Goal: Task Accomplishment & Management: Manage account settings

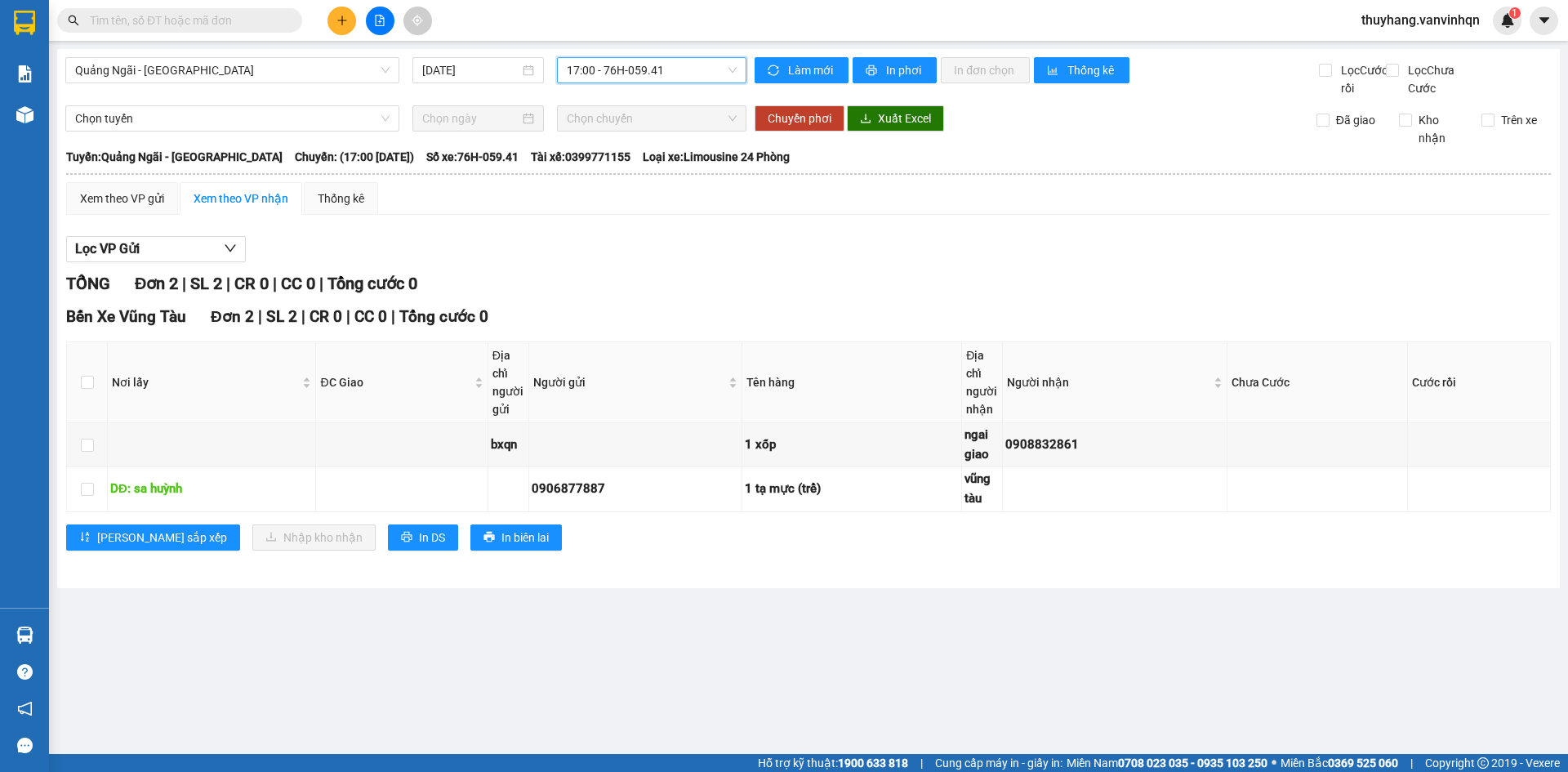
click at [611, 67] on span "17:00 - 76H-059.41" at bounding box center [651, 70] width 169 height 25
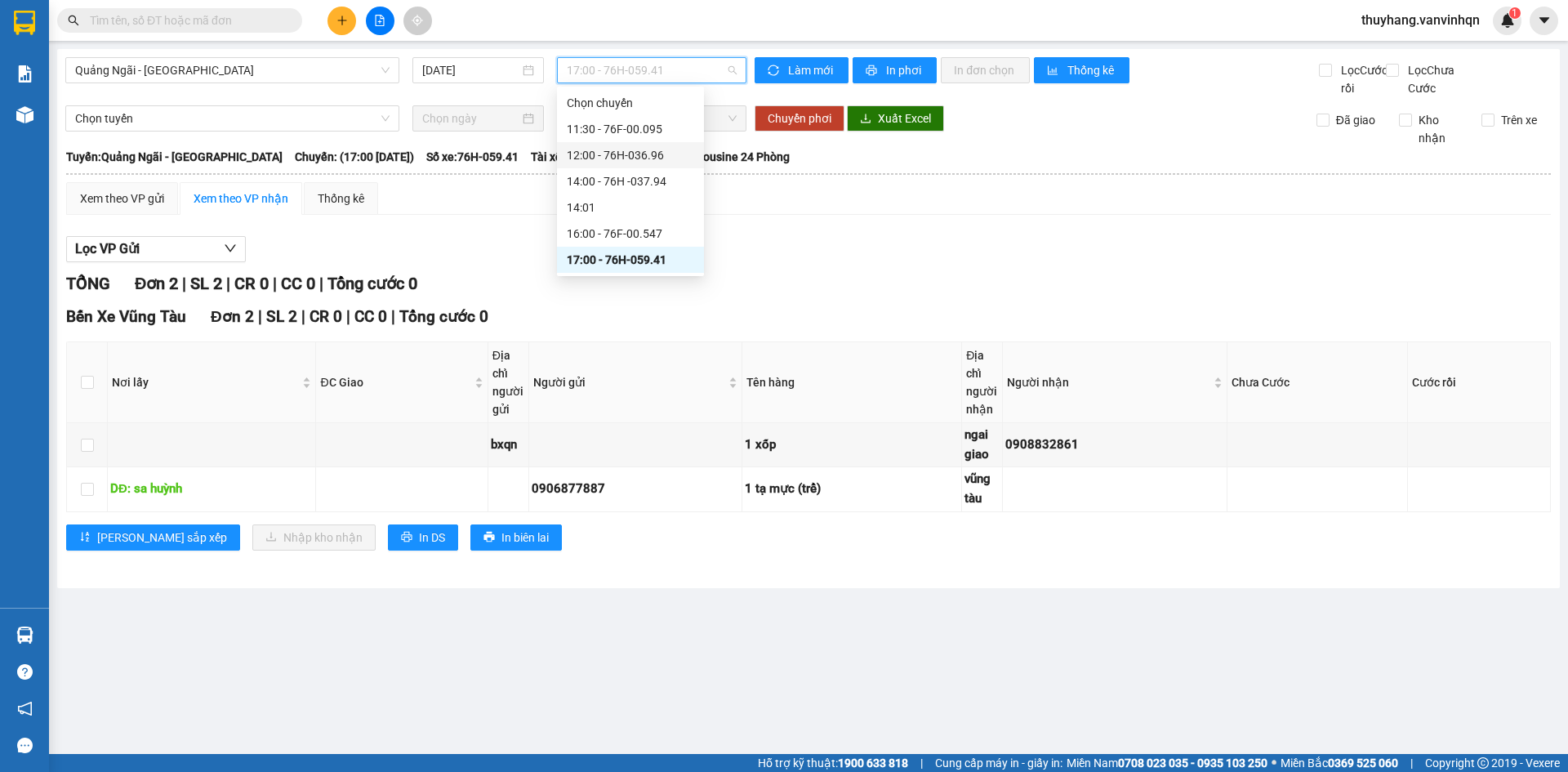
click at [655, 161] on div "12:00 - 76H-036.96" at bounding box center [631, 155] width 128 height 18
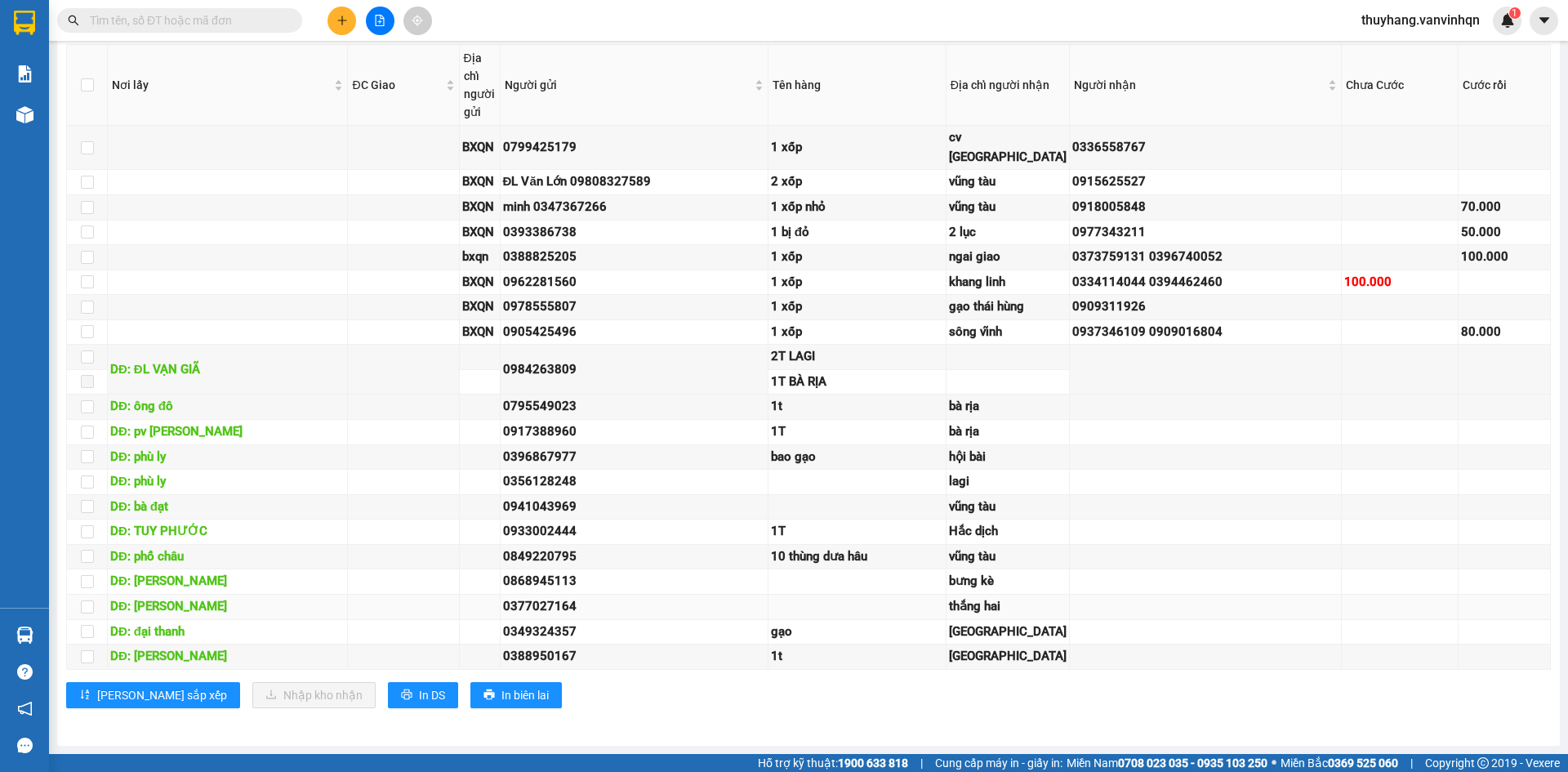
scroll to position [623, 0]
click at [713, 547] on div "0849220795" at bounding box center [634, 557] width 262 height 20
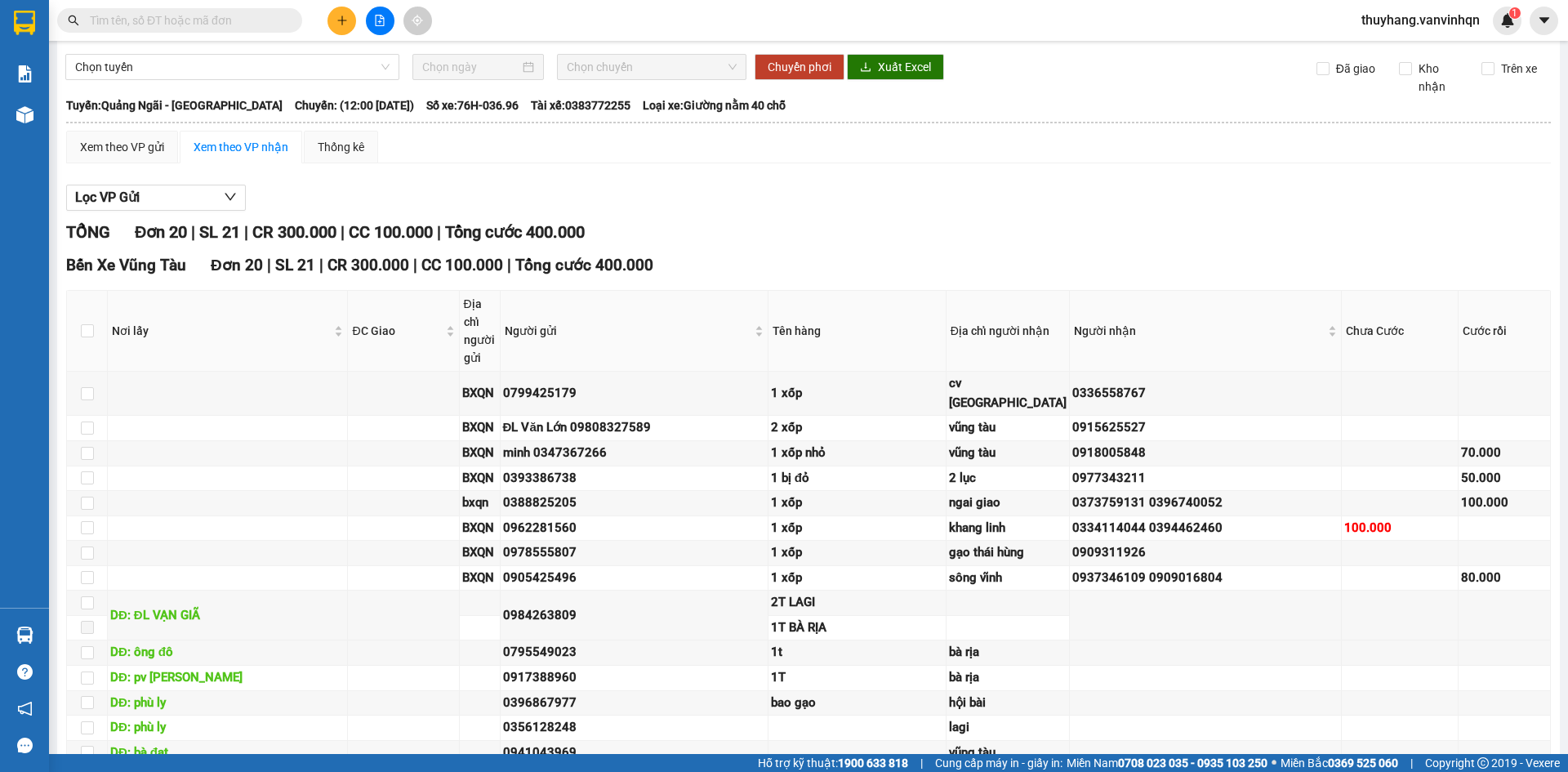
scroll to position [0, 0]
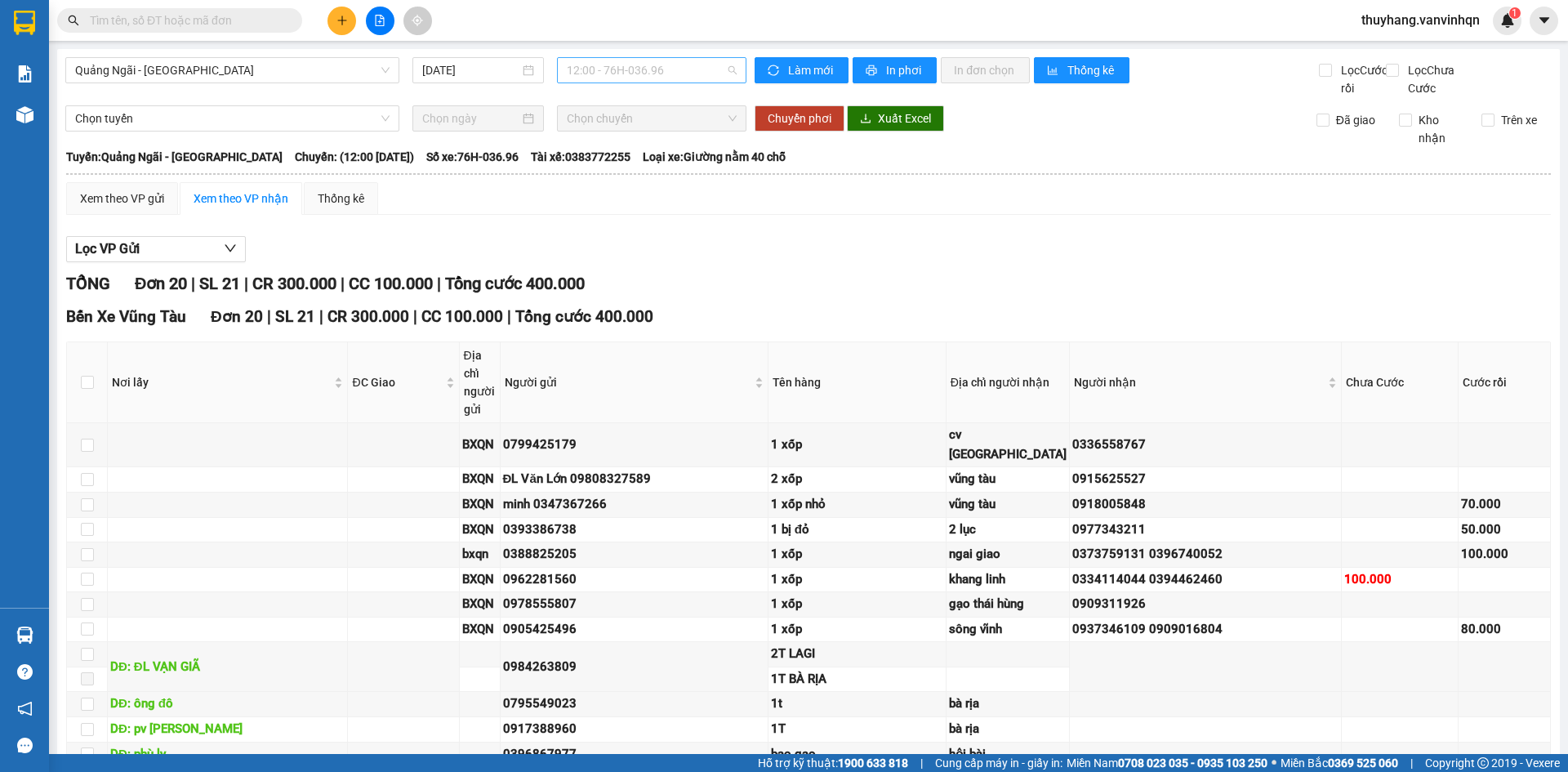
click at [650, 58] on span "12:00 - 76H-036.96" at bounding box center [651, 70] width 169 height 25
click at [658, 185] on div "14:00 - 76H -037.94" at bounding box center [626, 181] width 128 height 18
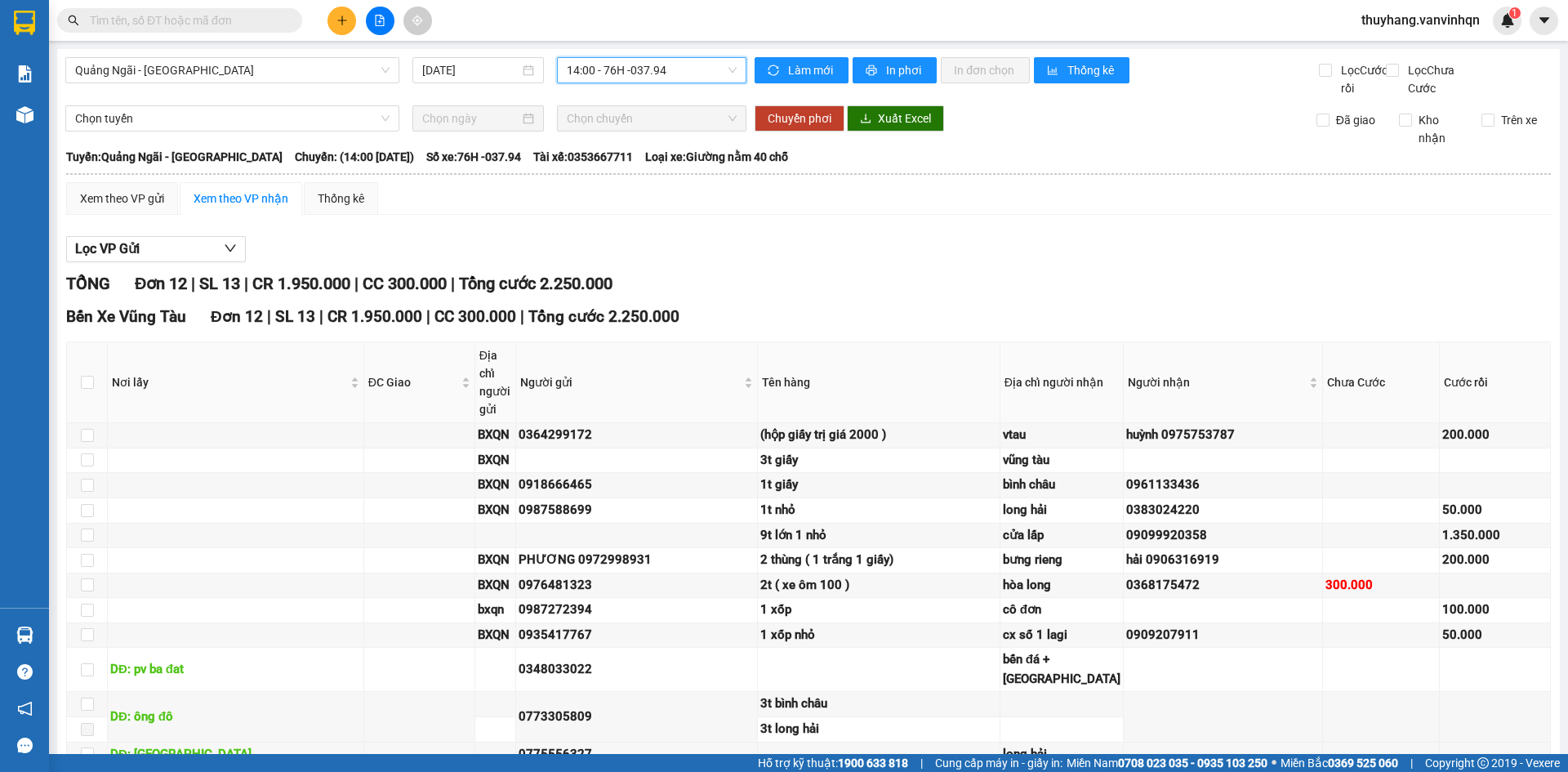
click at [646, 82] on span "14:00 - 76H -037.94" at bounding box center [651, 70] width 169 height 25
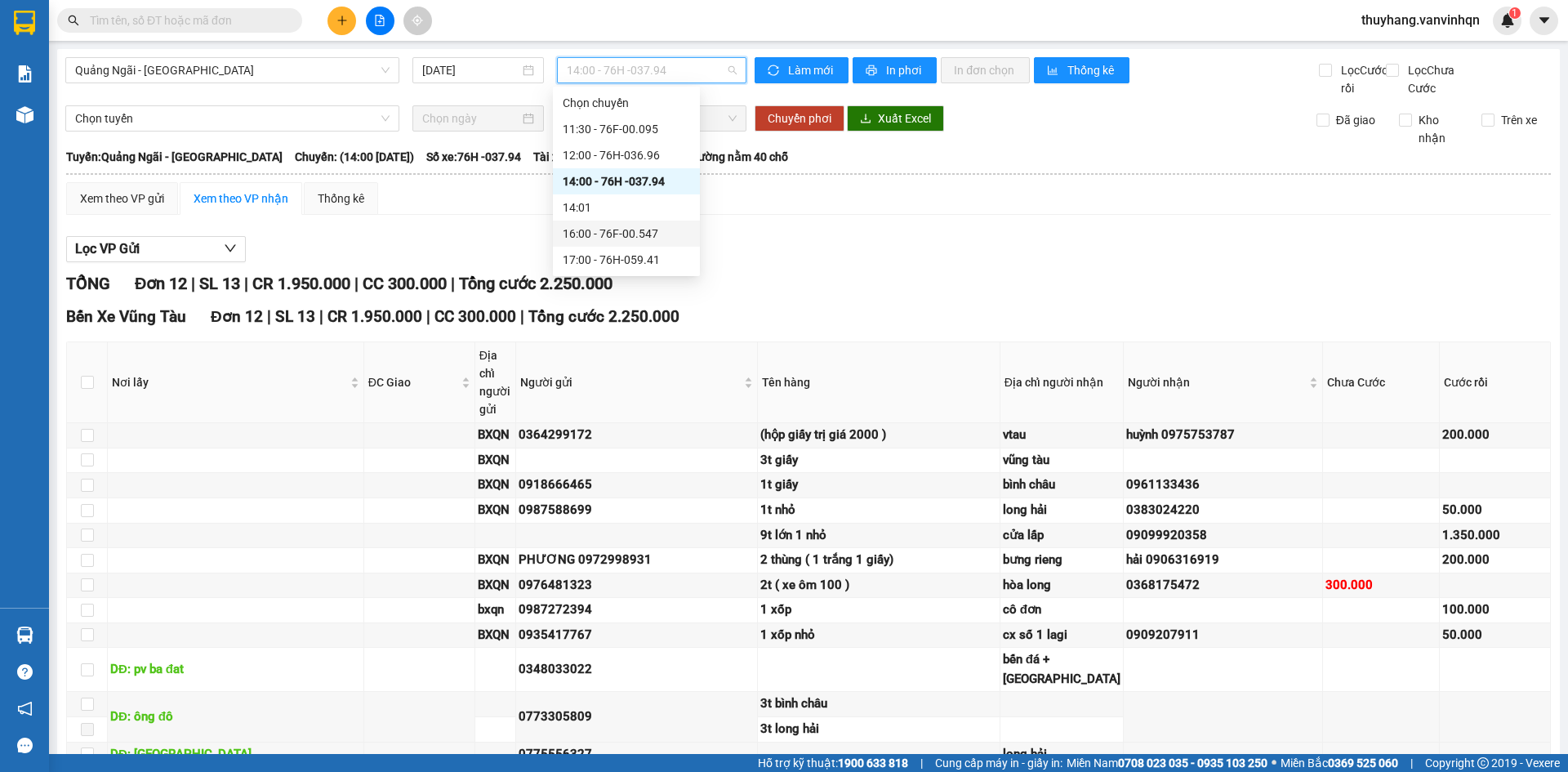
click at [668, 241] on div "16:00 - 76F-00.547" at bounding box center [626, 233] width 128 height 18
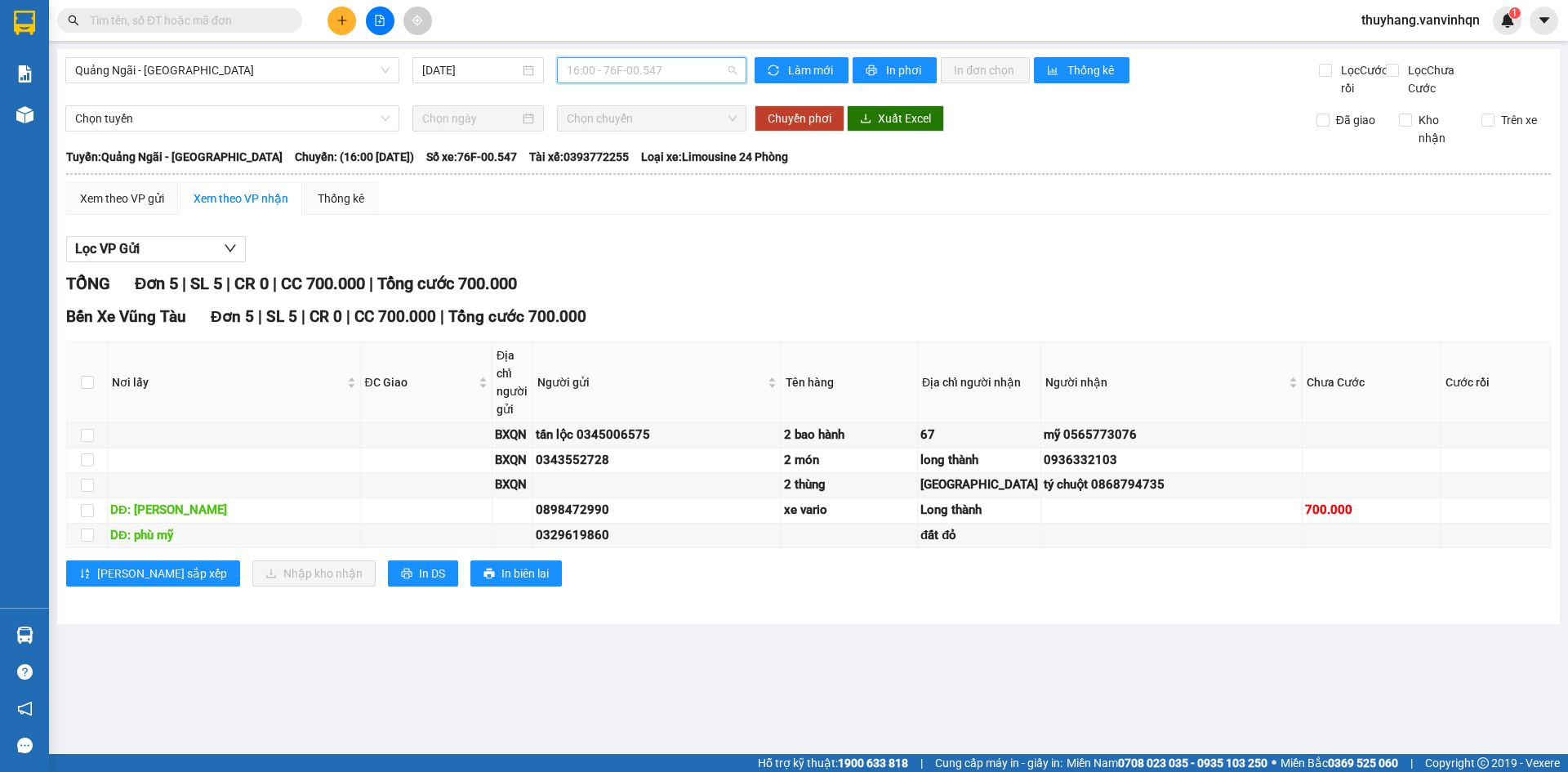
click at [634, 67] on span "16:00 - 76F-00.547" at bounding box center [651, 70] width 169 height 25
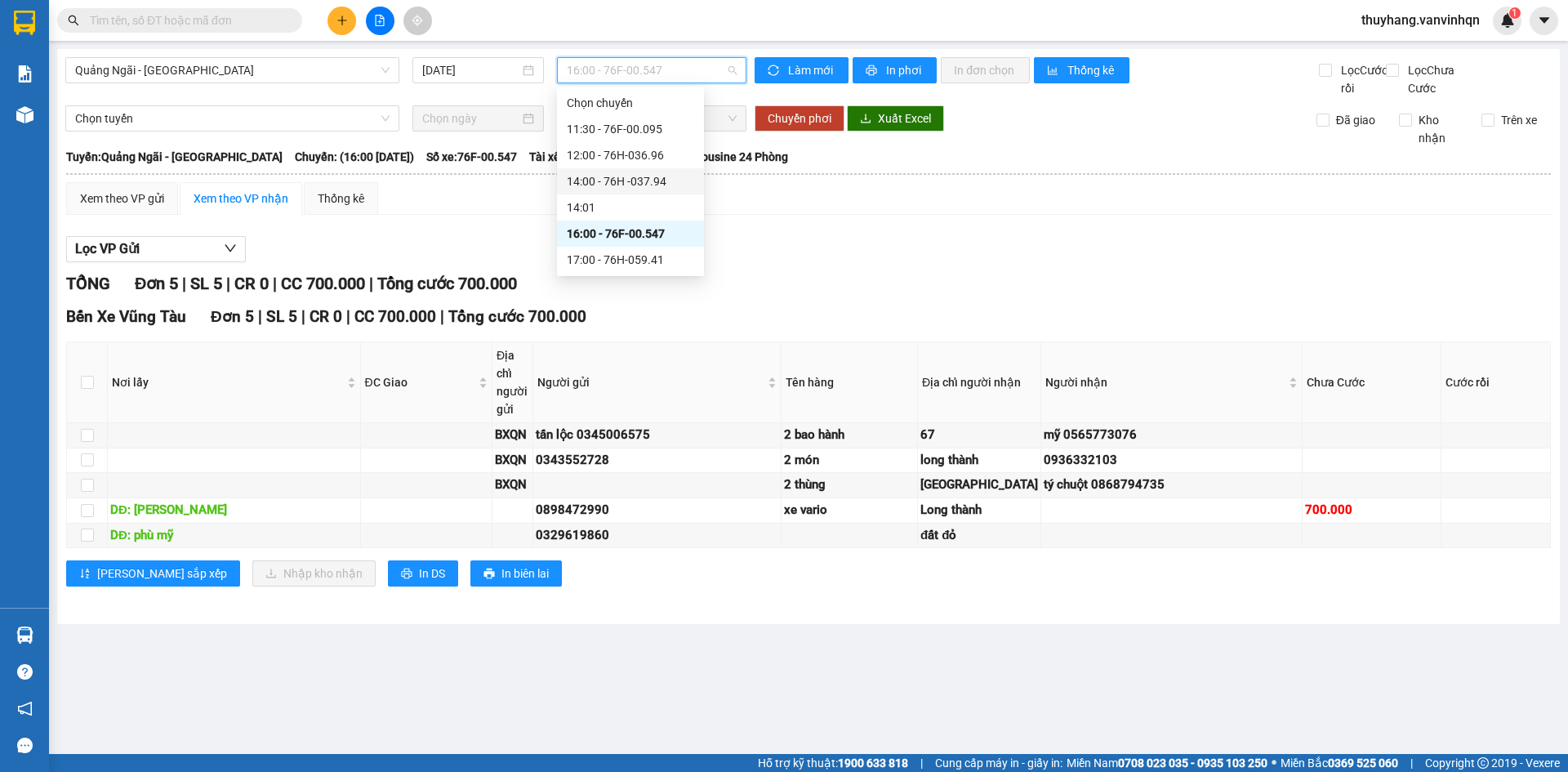
click at [653, 189] on div "14:00 - 76H -037.94" at bounding box center [631, 181] width 128 height 18
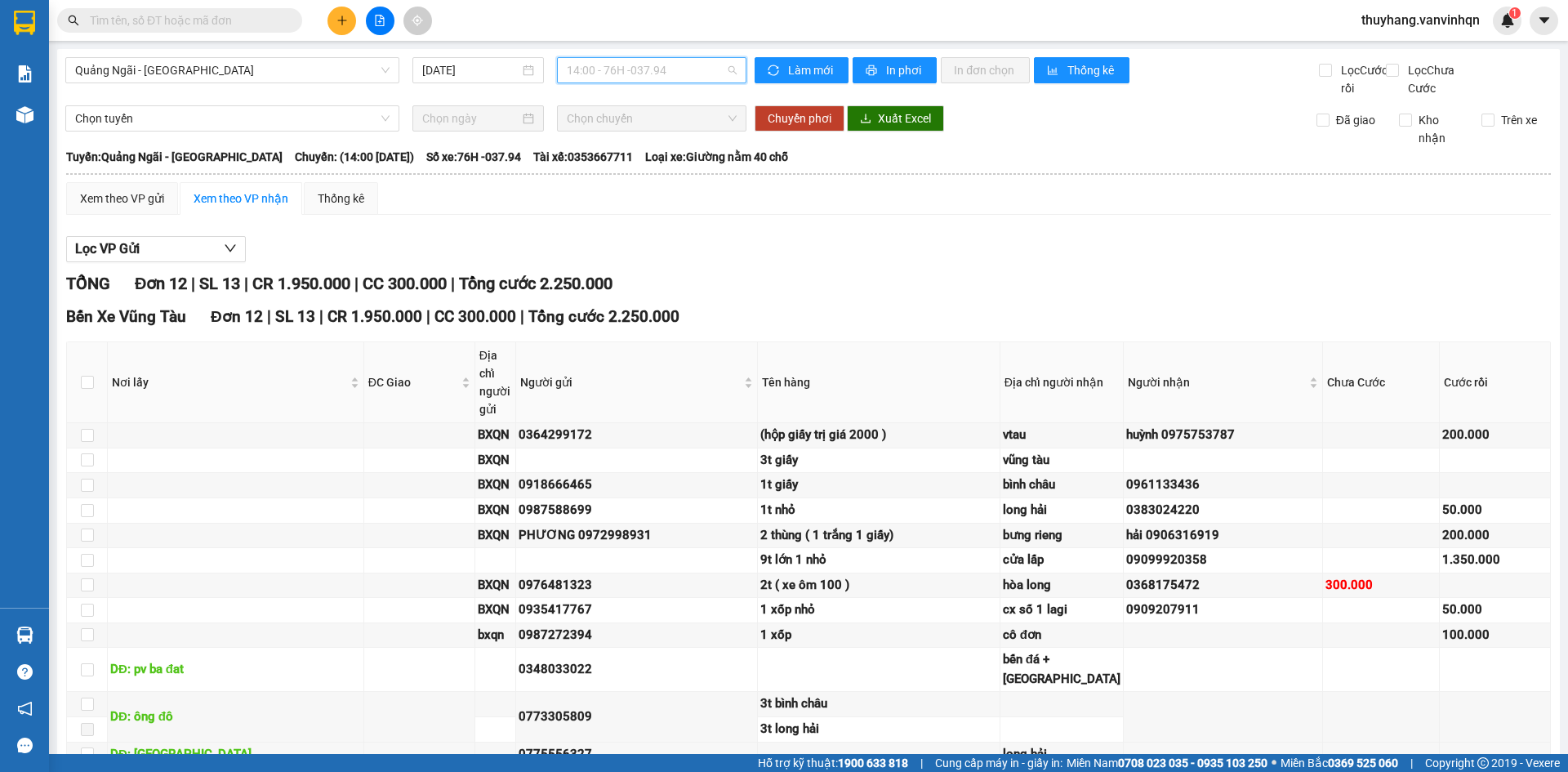
click at [622, 77] on span "14:00 - 76H -037.94" at bounding box center [651, 70] width 169 height 25
click at [648, 264] on div "17:00 - 76H-059.41" at bounding box center [626, 260] width 128 height 18
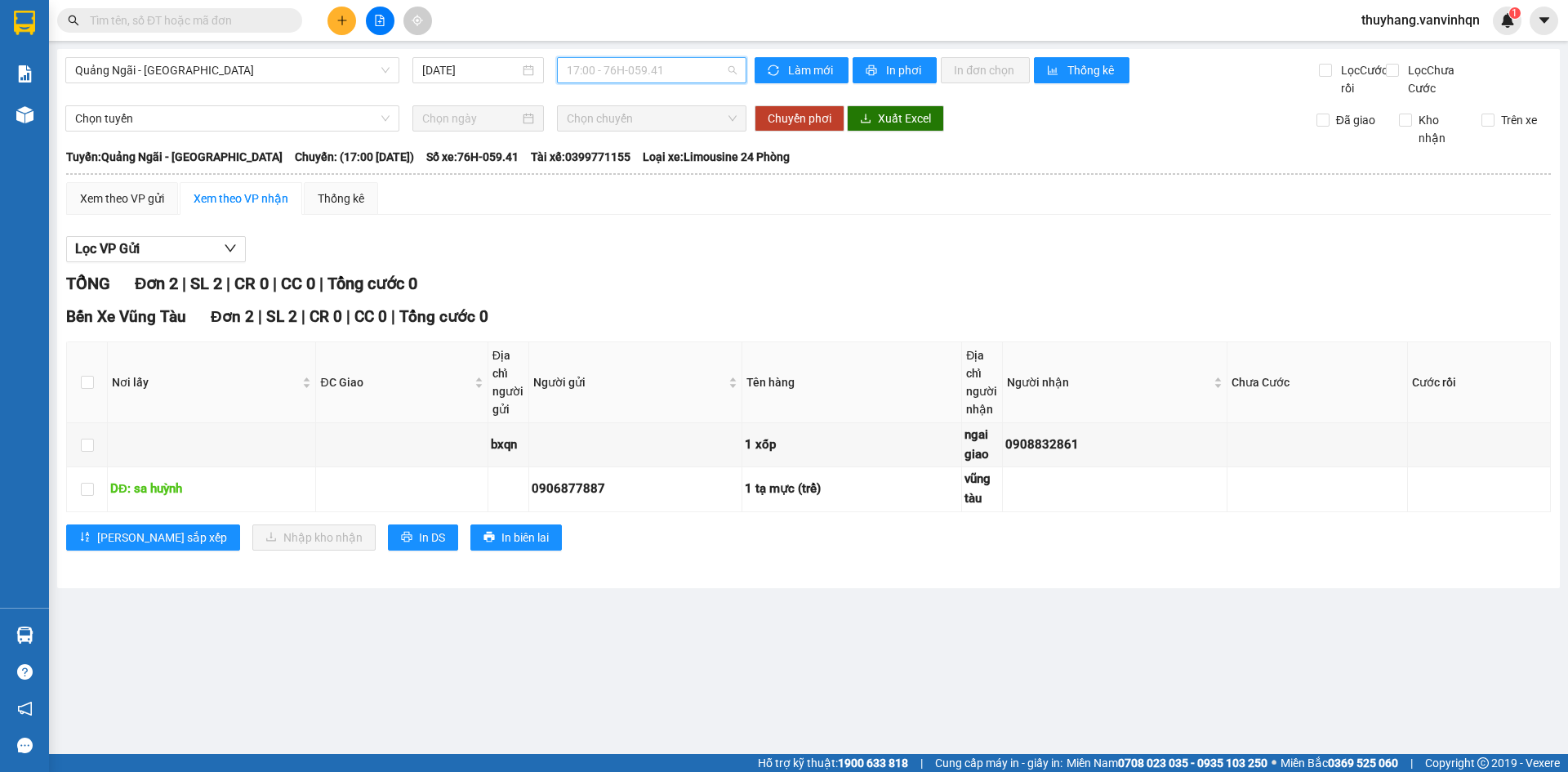
click at [666, 76] on span "17:00 - 76H-059.41" at bounding box center [651, 70] width 169 height 25
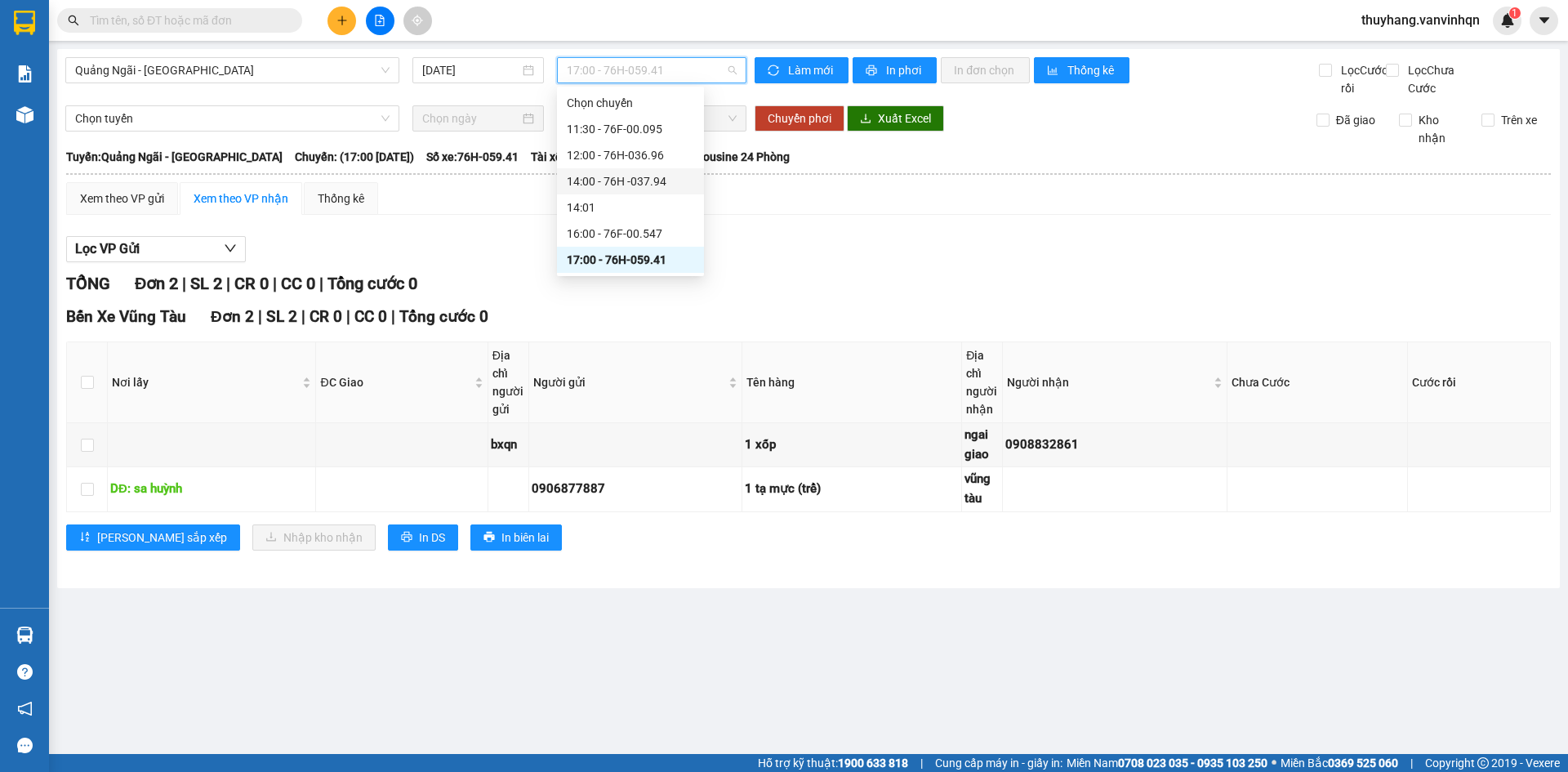
click at [663, 186] on div "14:00 - 76H -037.94" at bounding box center [631, 181] width 128 height 18
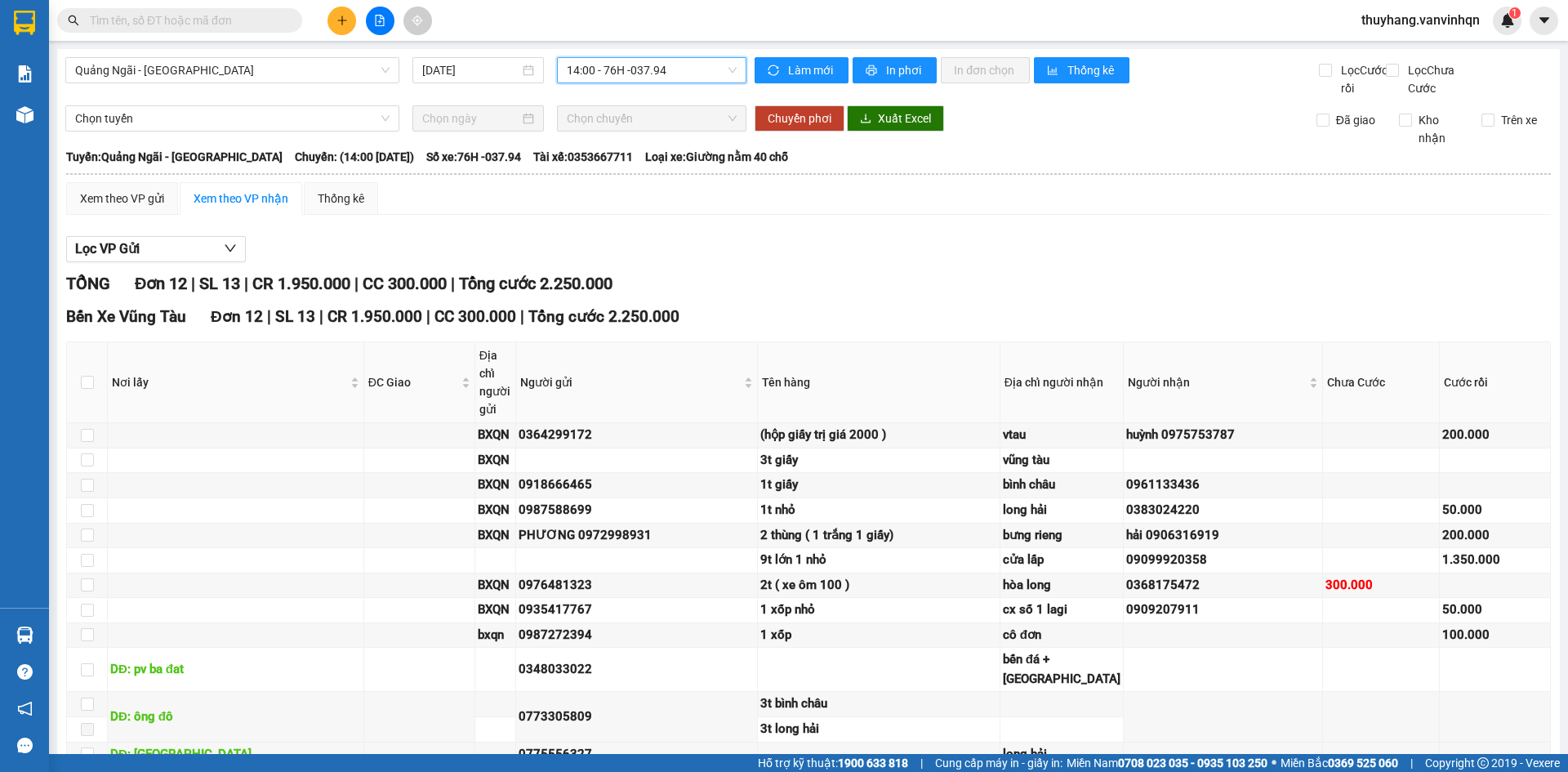
click at [342, 13] on button at bounding box center [342, 20] width 28 height 28
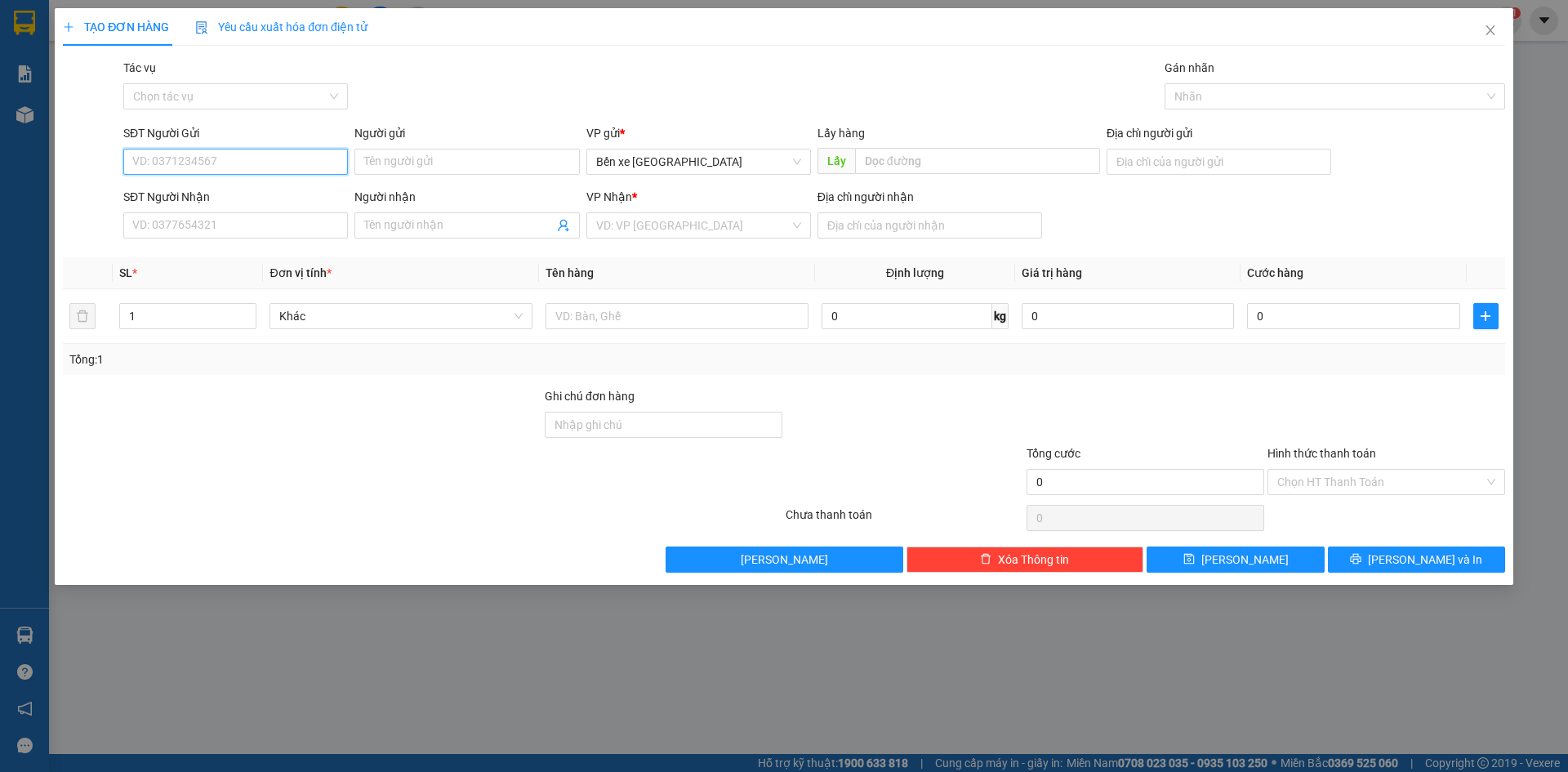
click at [231, 157] on input "SĐT Người Gửi" at bounding box center [235, 161] width 225 height 26
click at [232, 155] on input "SĐT Người Gửi" at bounding box center [235, 161] width 225 height 26
click at [651, 170] on span "Bến xe [GEOGRAPHIC_DATA]" at bounding box center [698, 161] width 205 height 25
type input "0344409700"
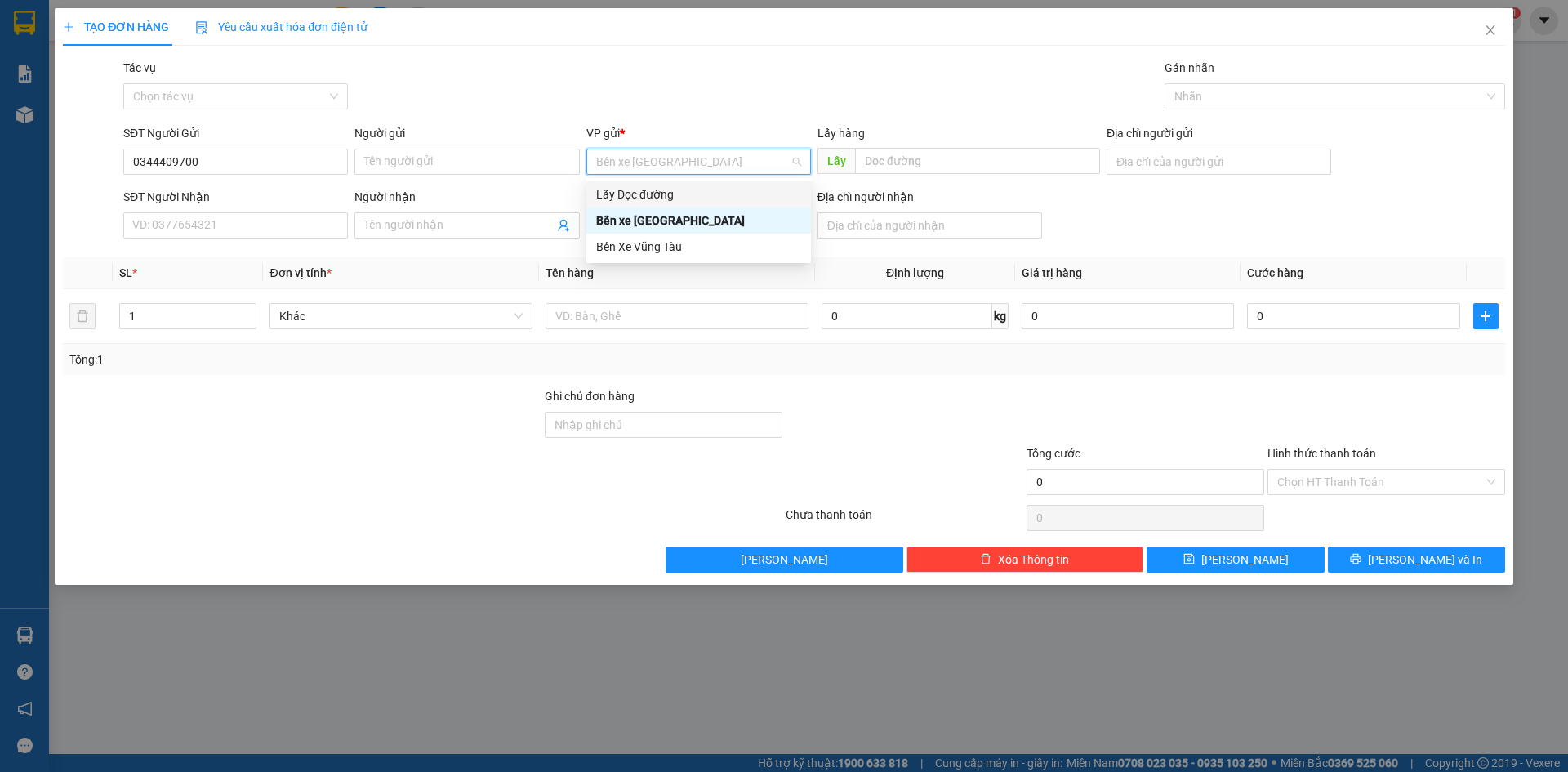
click at [650, 191] on div "Lấy Dọc đường" at bounding box center [698, 194] width 205 height 18
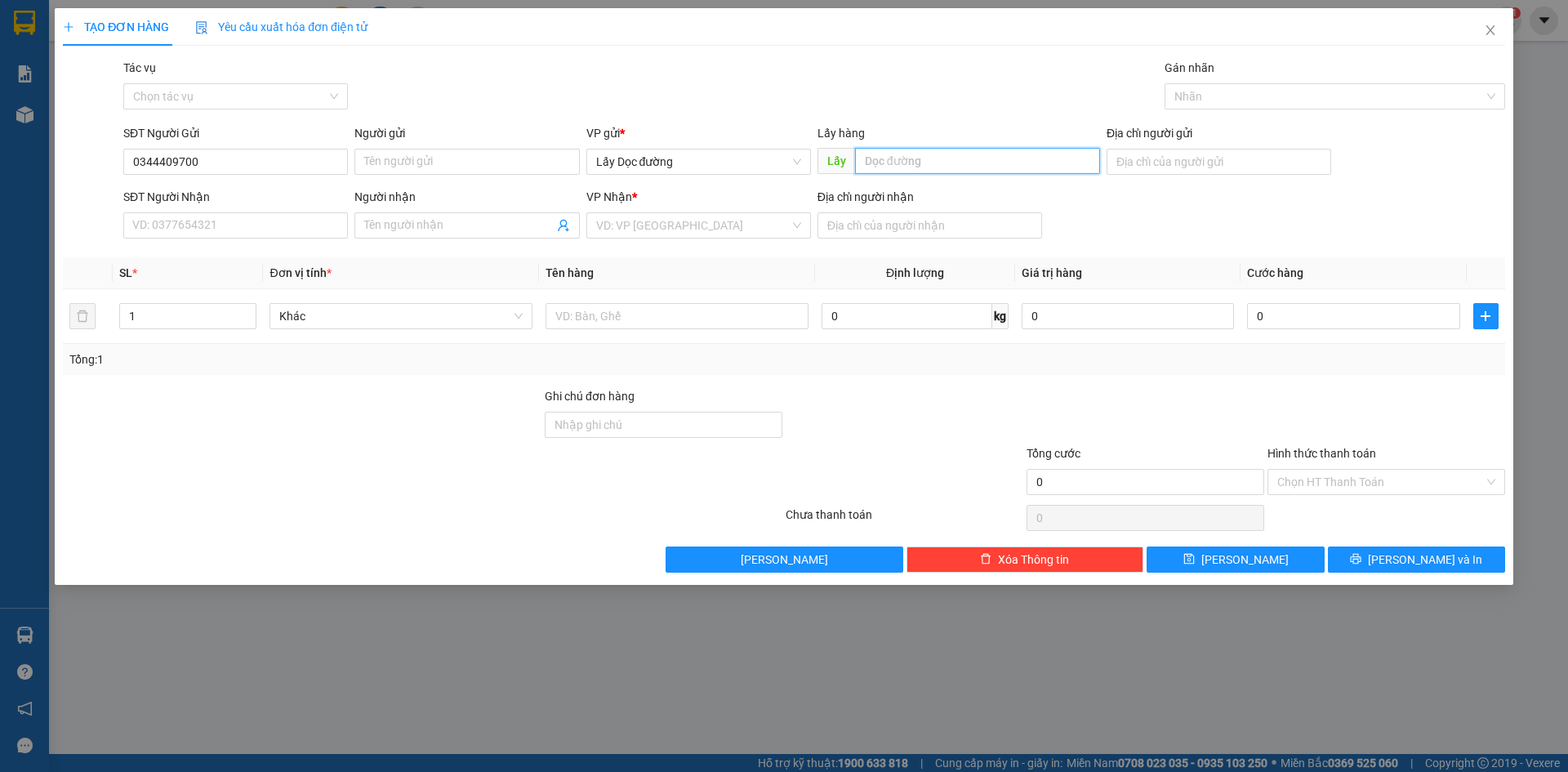
click at [892, 160] on input "text" at bounding box center [978, 161] width 245 height 26
type input "tam quan"
click at [745, 216] on input "search" at bounding box center [693, 225] width 193 height 25
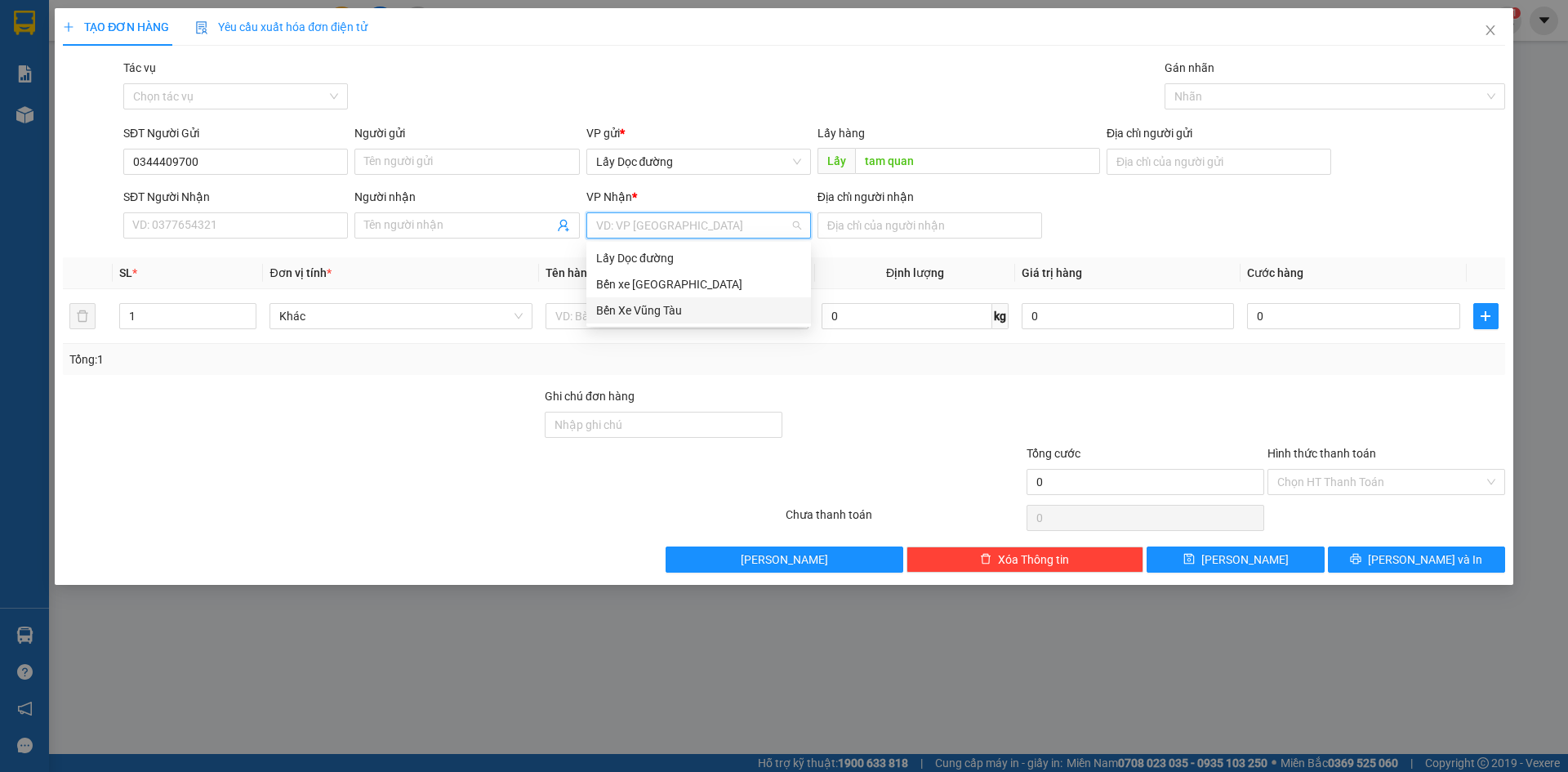
click at [714, 309] on div "Bến Xe Vũng Tàu" at bounding box center [698, 311] width 205 height 18
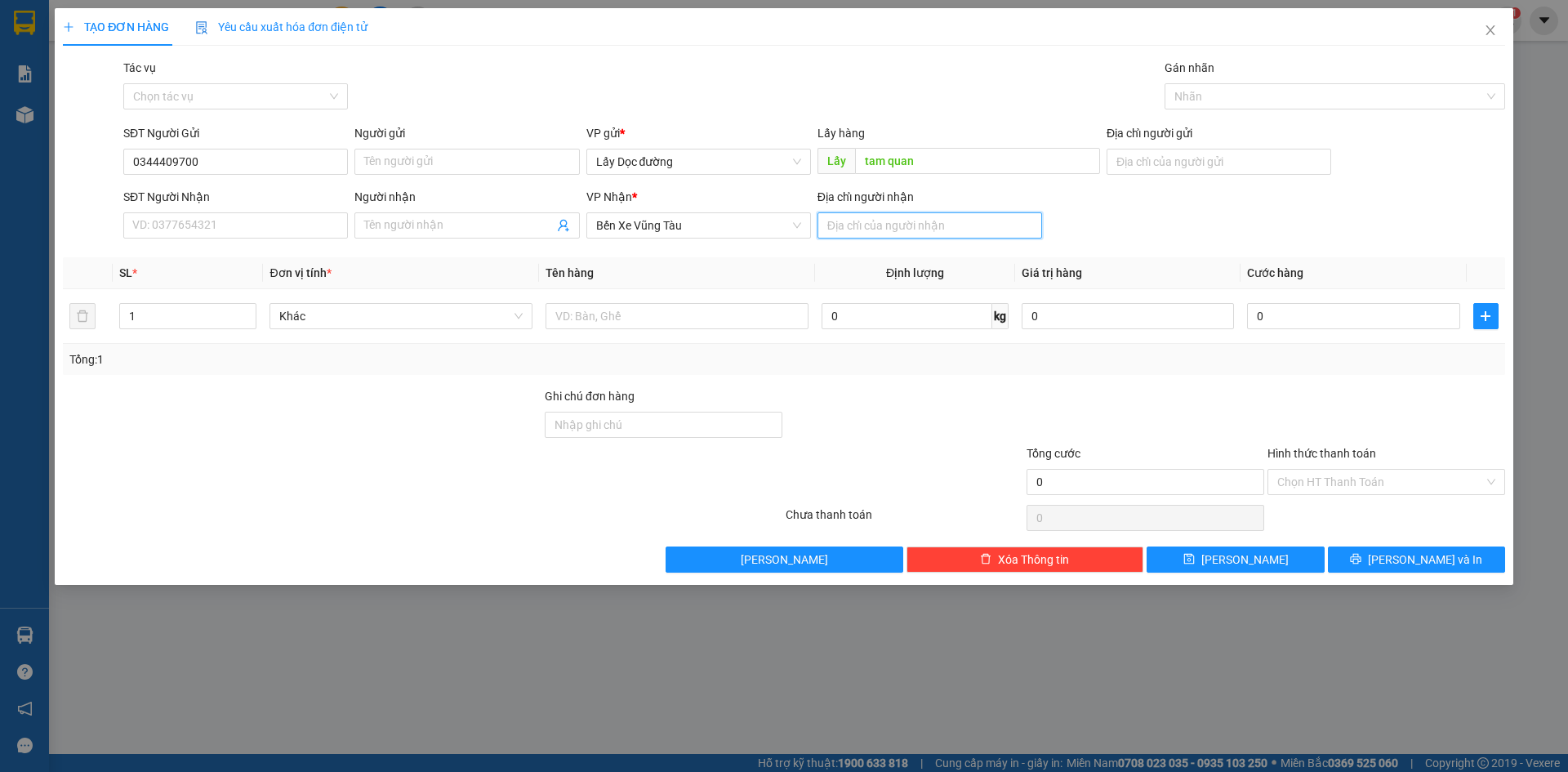
click at [867, 231] on input "Địa chỉ người nhận" at bounding box center [929, 225] width 225 height 26
type input "[GEOGRAPHIC_DATA]"
click at [678, 308] on input "text" at bounding box center [677, 315] width 263 height 26
type input "1t"
click at [1206, 560] on button "[PERSON_NAME]" at bounding box center [1235, 559] width 177 height 26
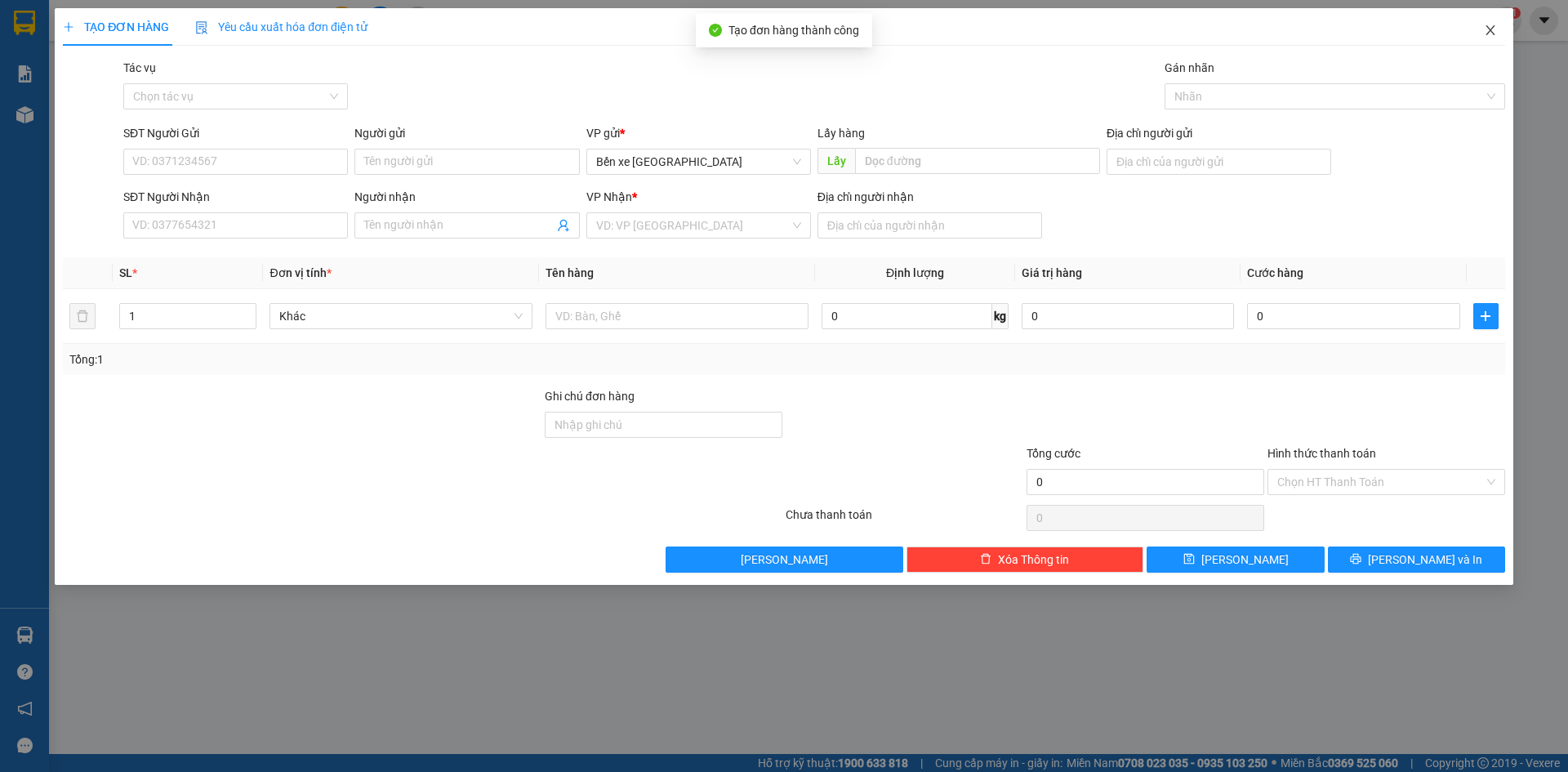
click at [1487, 33] on icon "close" at bounding box center [1490, 30] width 13 height 13
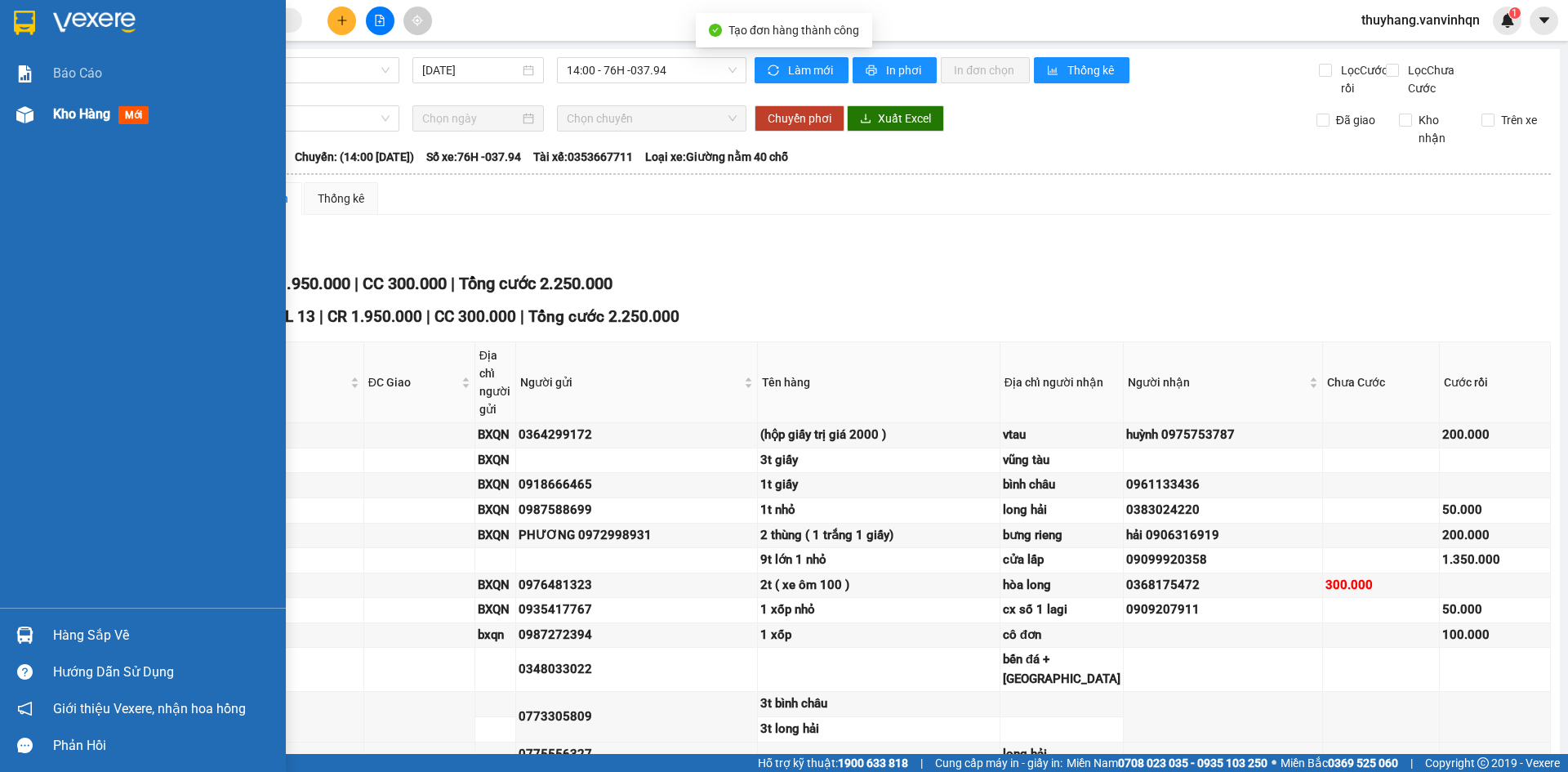
click at [13, 122] on div at bounding box center [25, 114] width 28 height 28
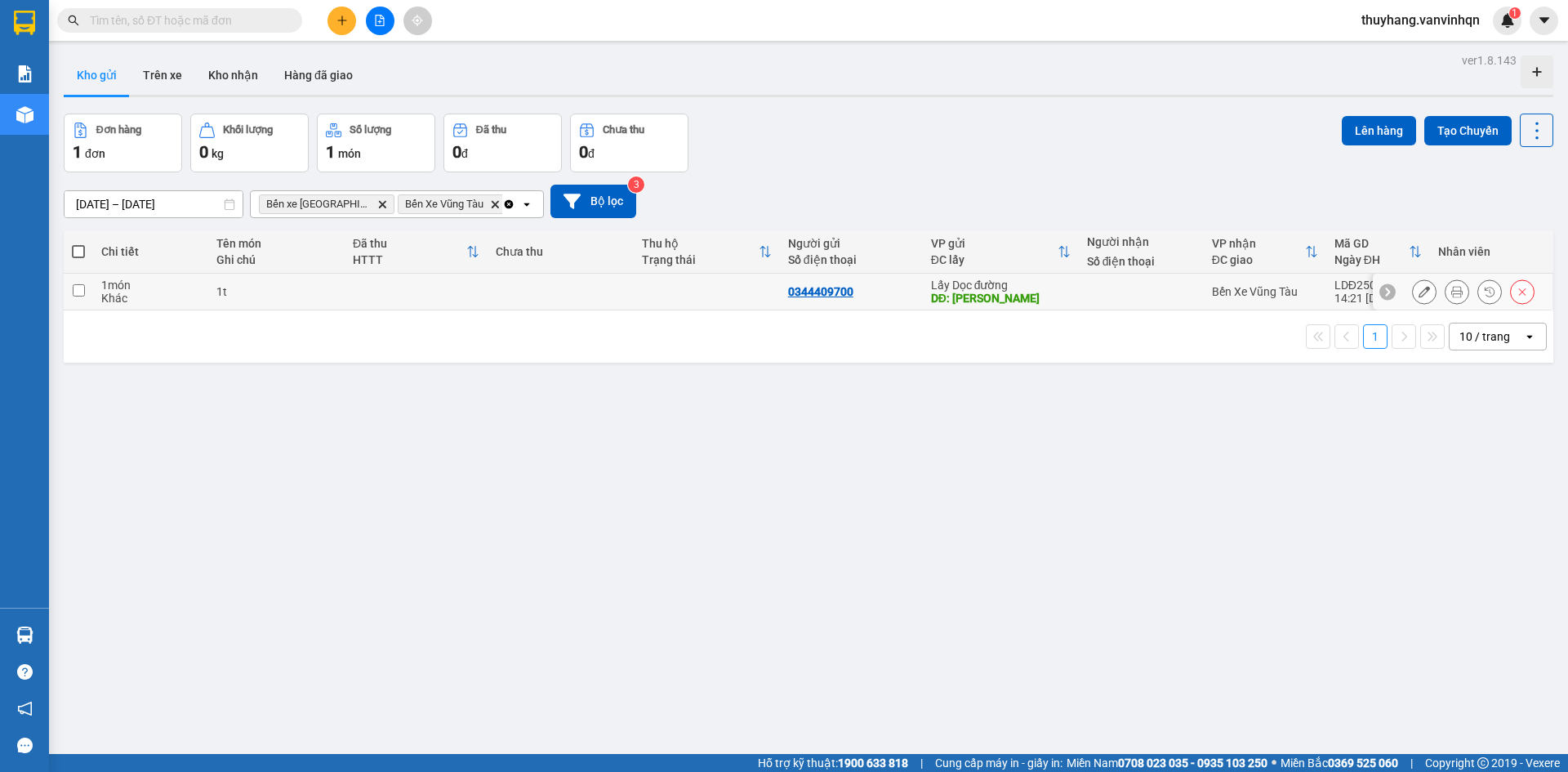
click at [389, 292] on td at bounding box center [415, 291] width 143 height 36
checkbox input "true"
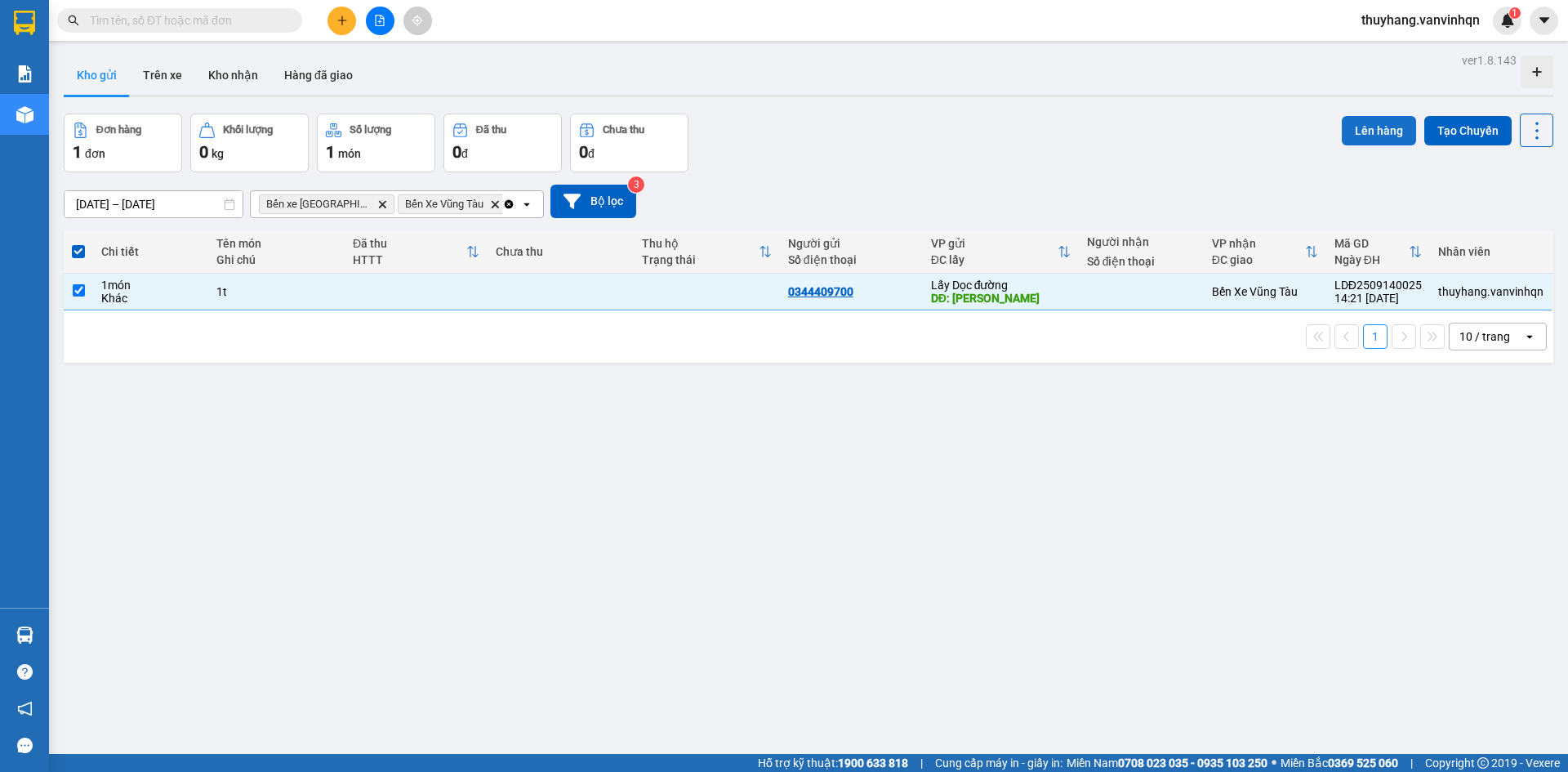
click at [1358, 131] on button "Lên hàng" at bounding box center [1379, 130] width 75 height 29
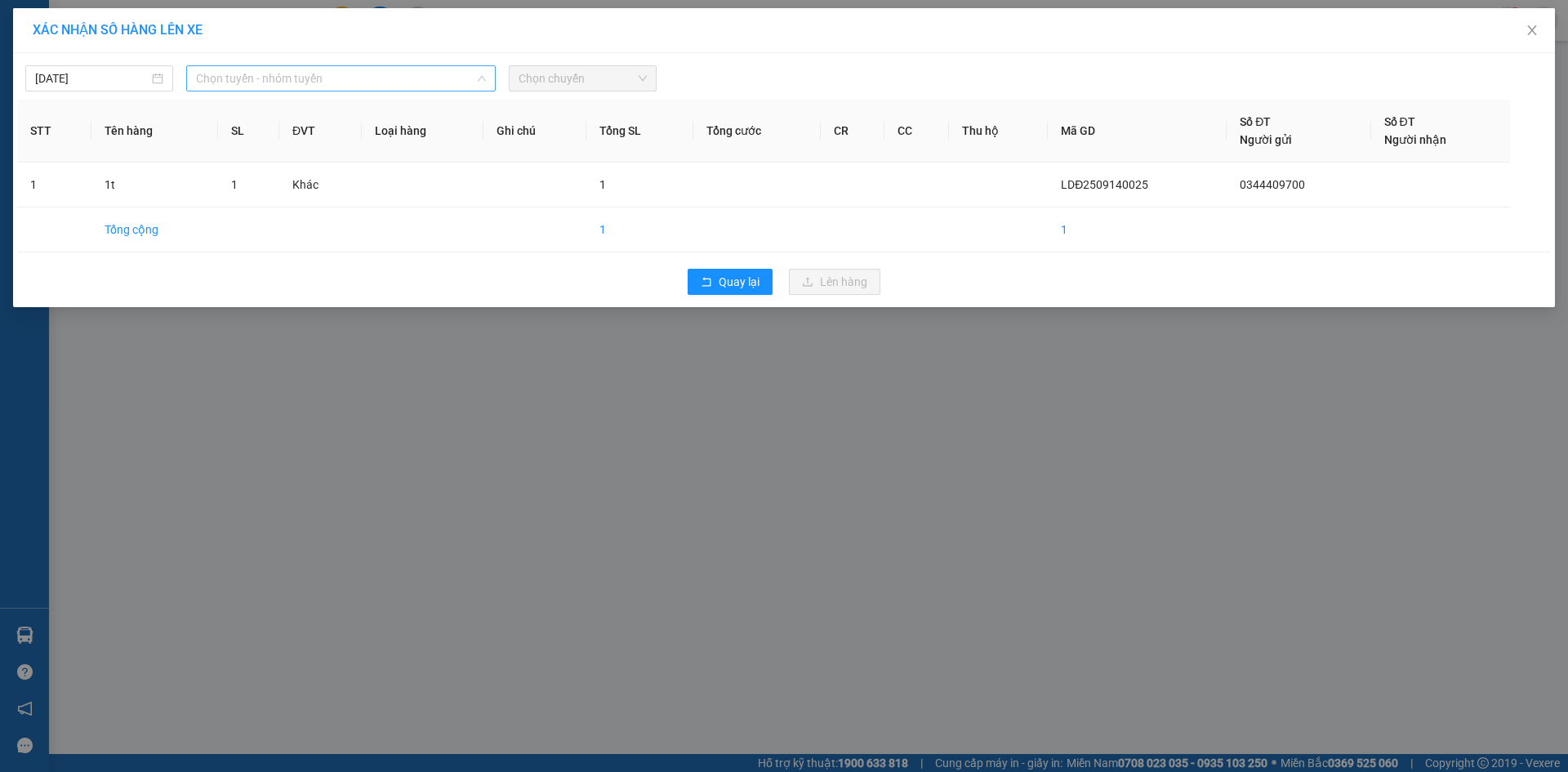
click at [312, 82] on span "Chọn tuyến - nhóm tuyến" at bounding box center [341, 79] width 290 height 25
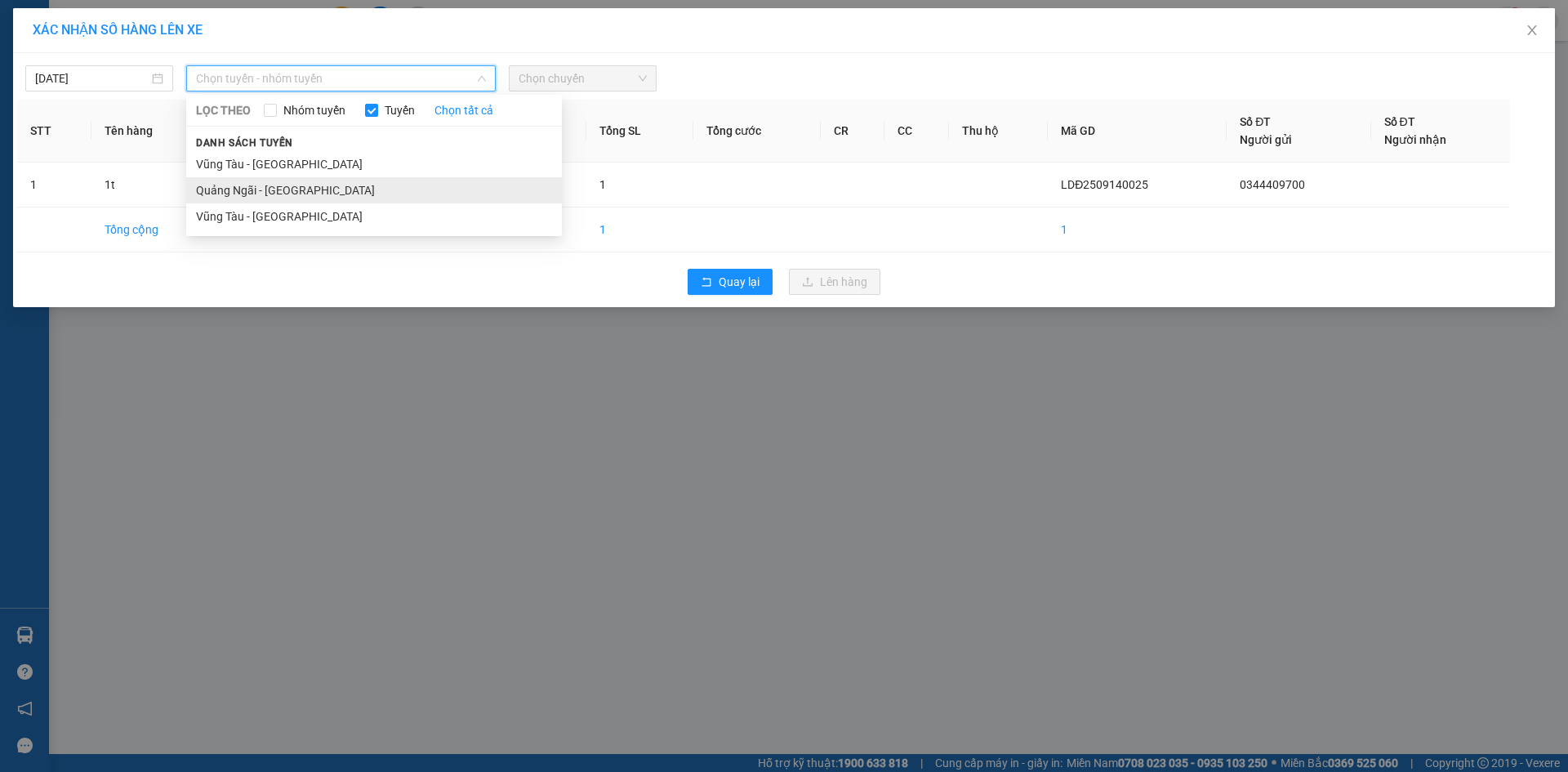
click at [308, 189] on li "Quảng Ngãi - [GEOGRAPHIC_DATA]" at bounding box center [374, 190] width 375 height 26
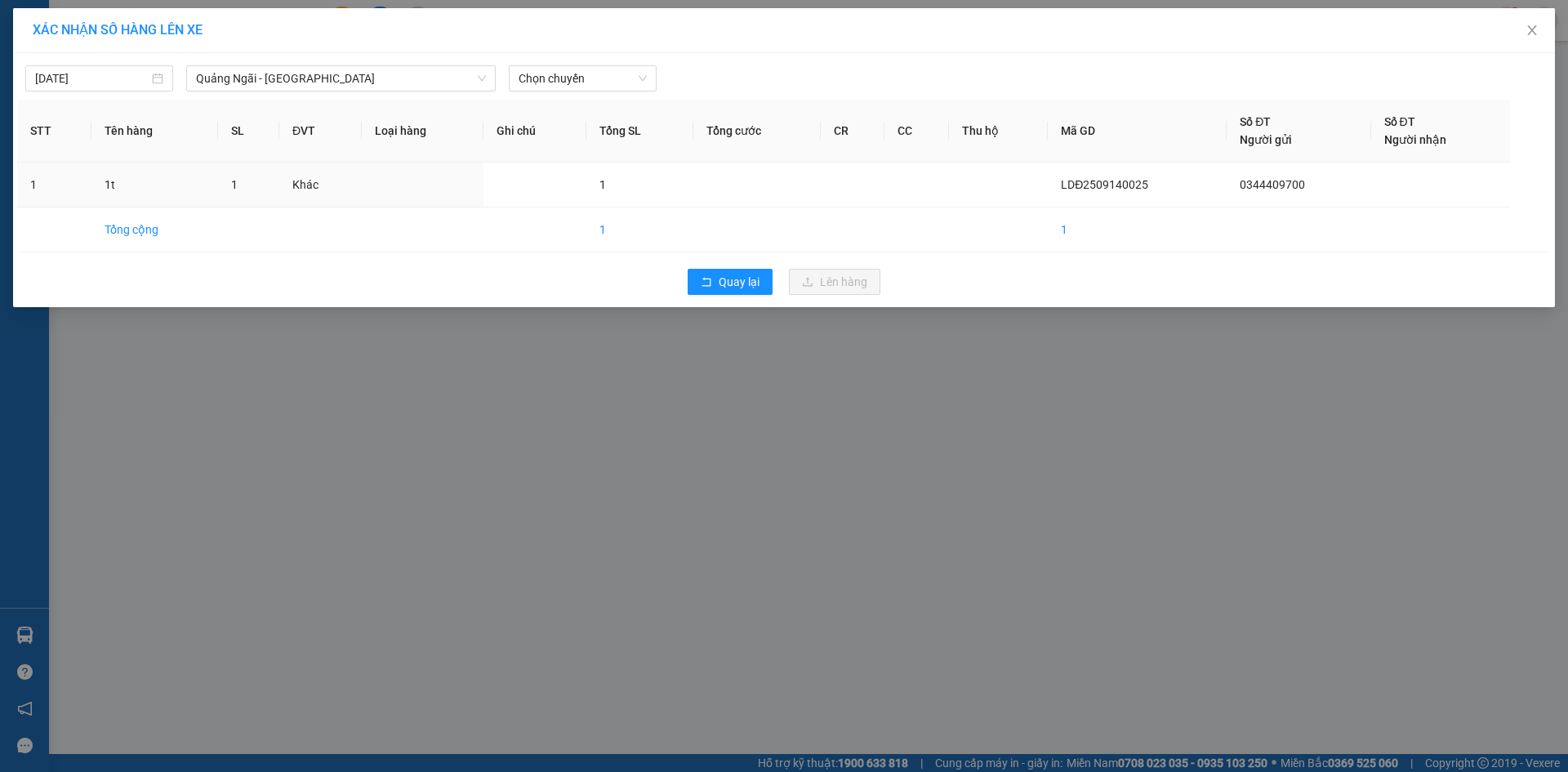
click at [620, 94] on div "[DATE] [GEOGRAPHIC_DATA] - [GEOGRAPHIC_DATA] LỌC THEO Nhóm tuyến Tuyến Chọn tất…" at bounding box center [784, 180] width 1542 height 254
click at [620, 87] on span "Chọn chuyến" at bounding box center [582, 79] width 129 height 25
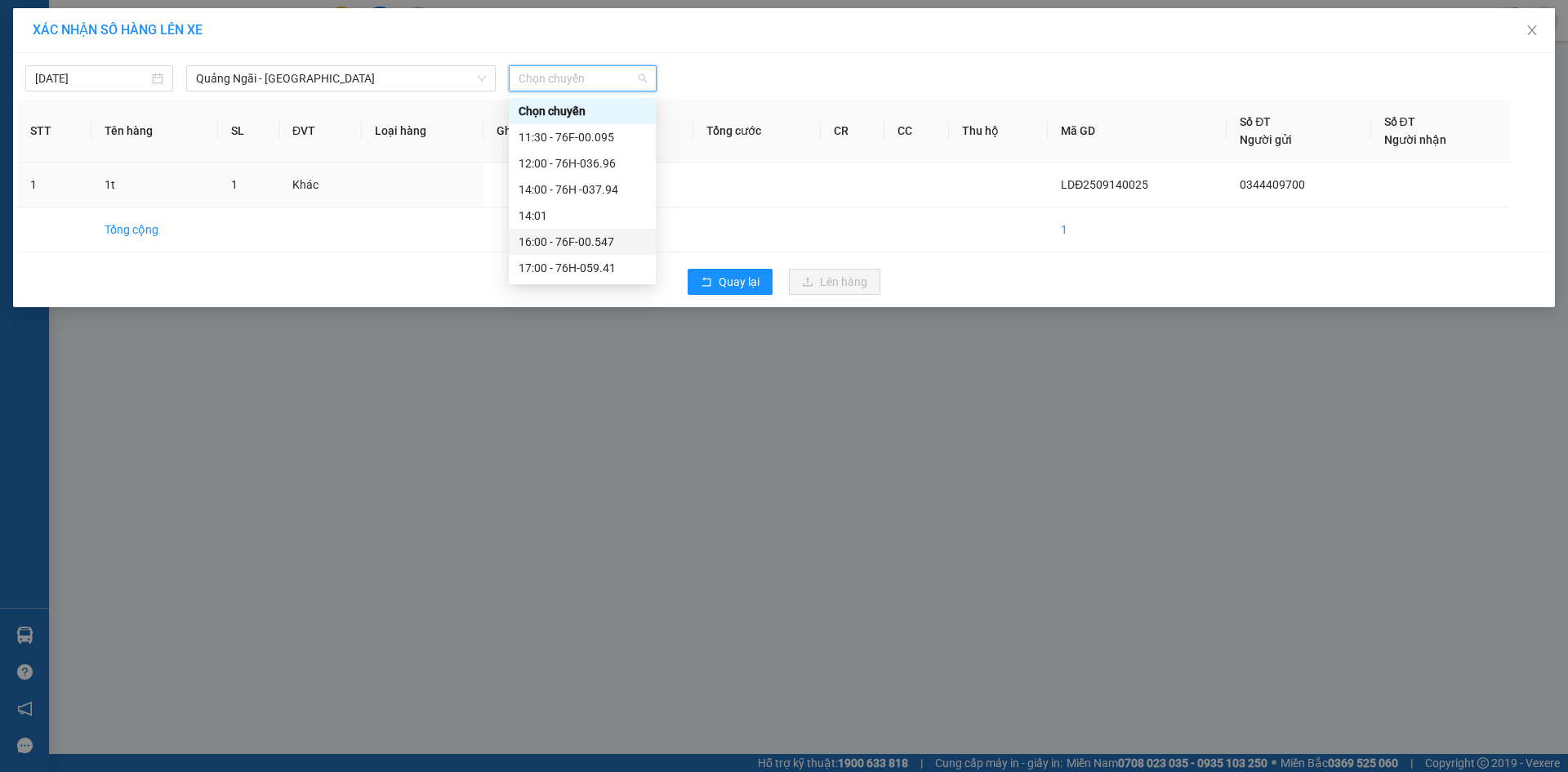
click at [626, 241] on div "16:00 - 76F-00.547" at bounding box center [582, 241] width 128 height 18
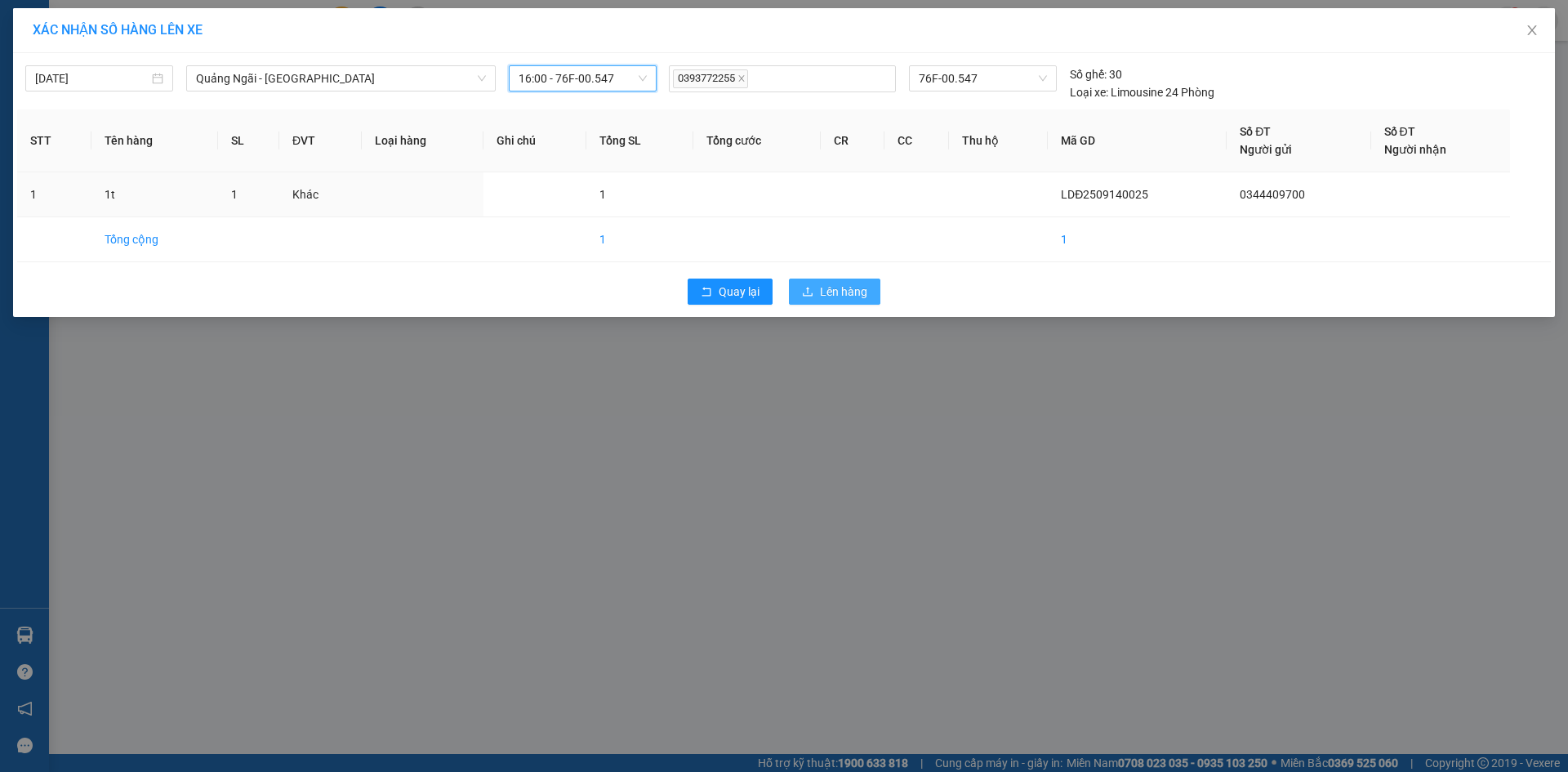
click at [833, 290] on span "Lên hàng" at bounding box center [843, 291] width 47 height 18
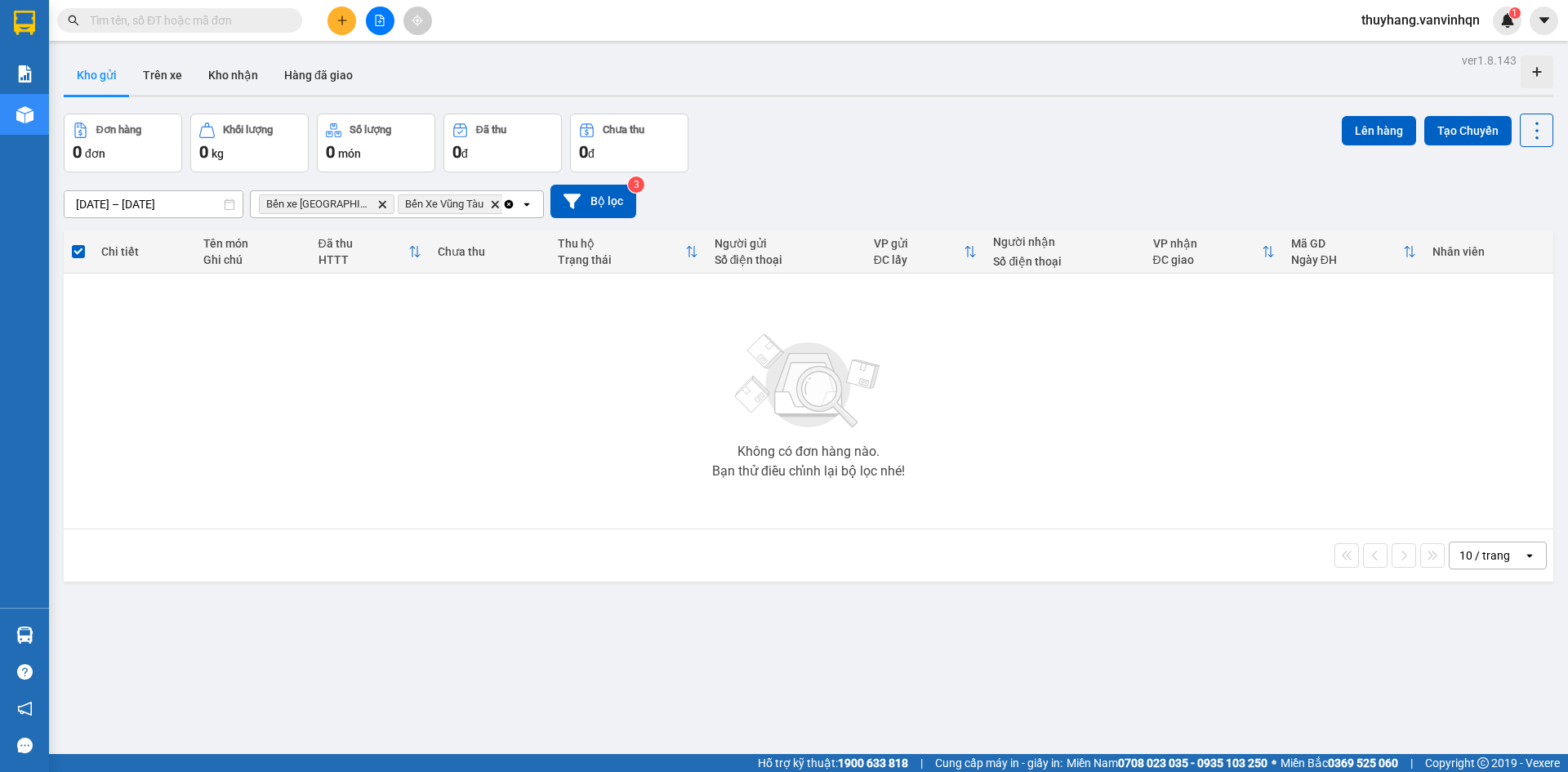
click at [182, 19] on input "text" at bounding box center [185, 20] width 193 height 18
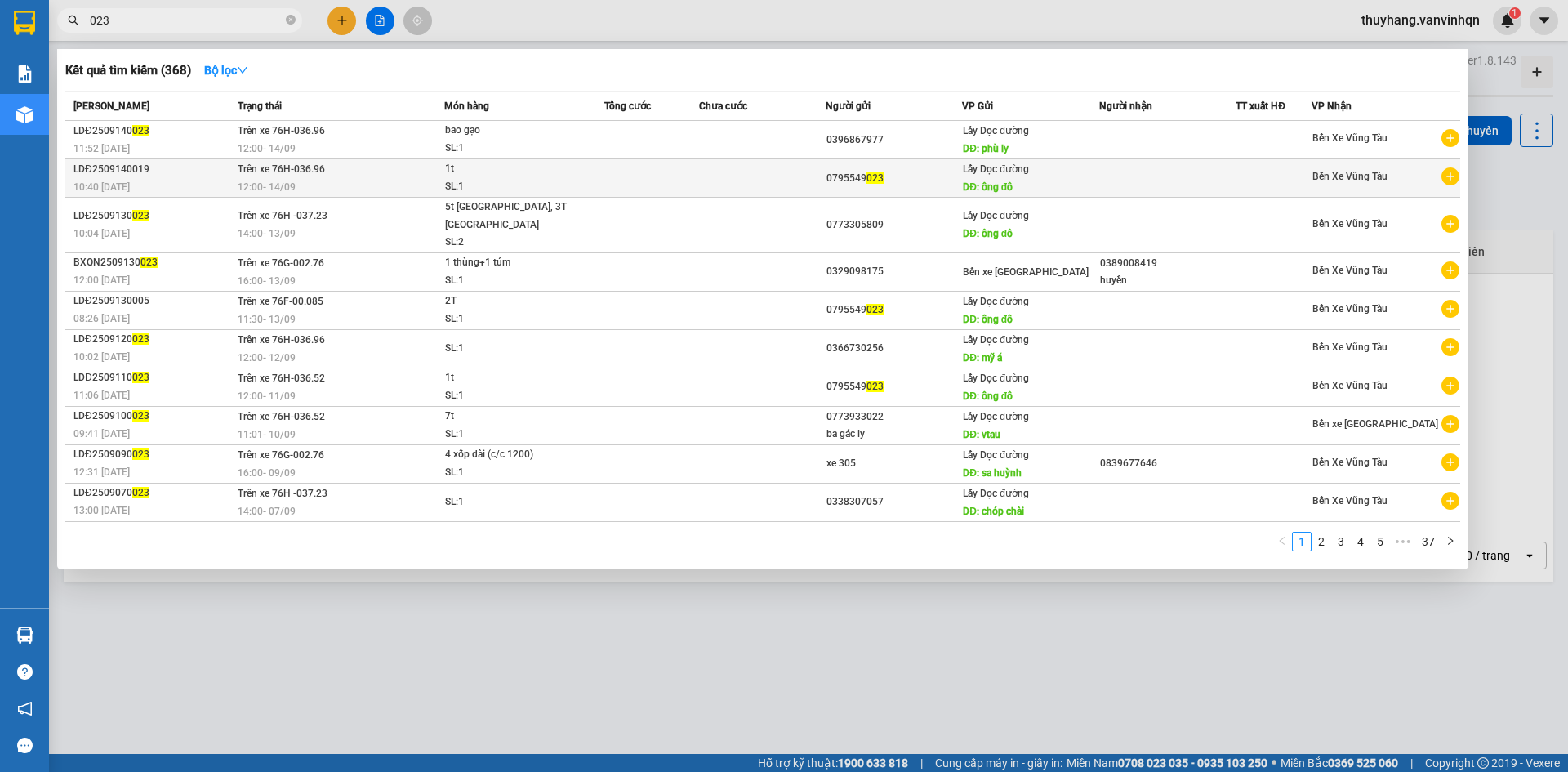
type input "023"
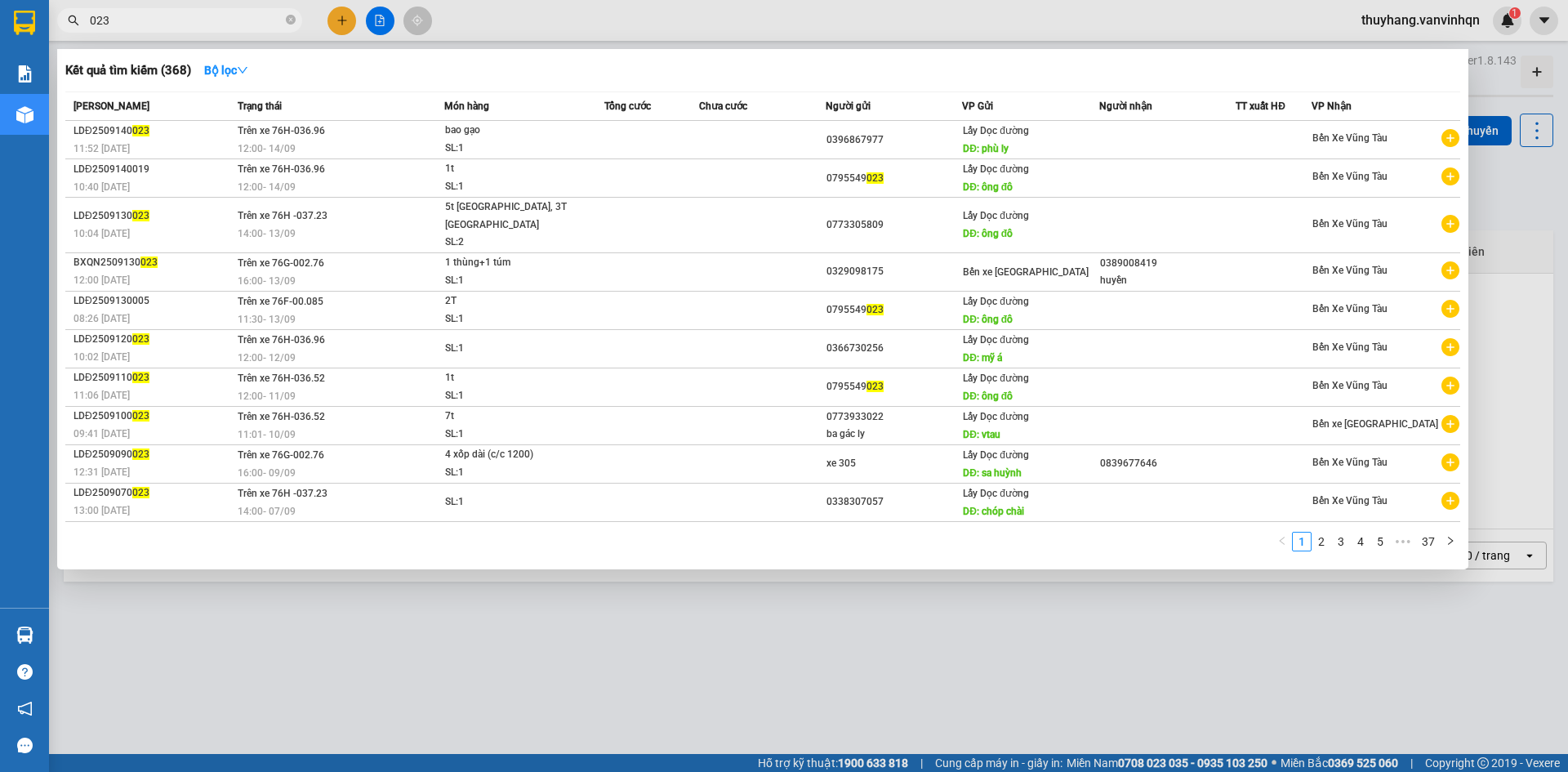
click at [485, 184] on div "SL: 1" at bounding box center [507, 187] width 122 height 18
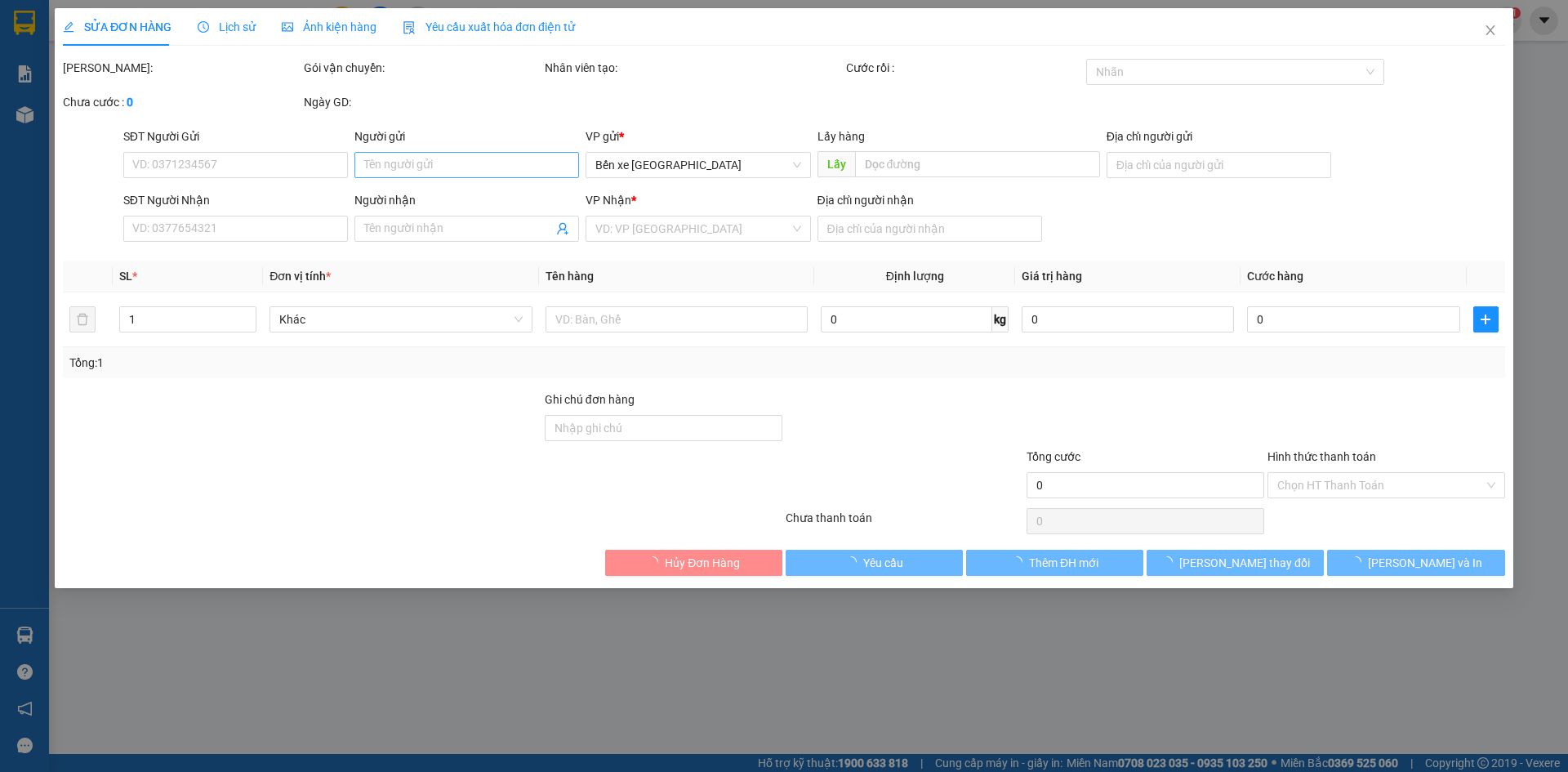
type input "0795549023"
type input "ông đô"
type input "bà rịa"
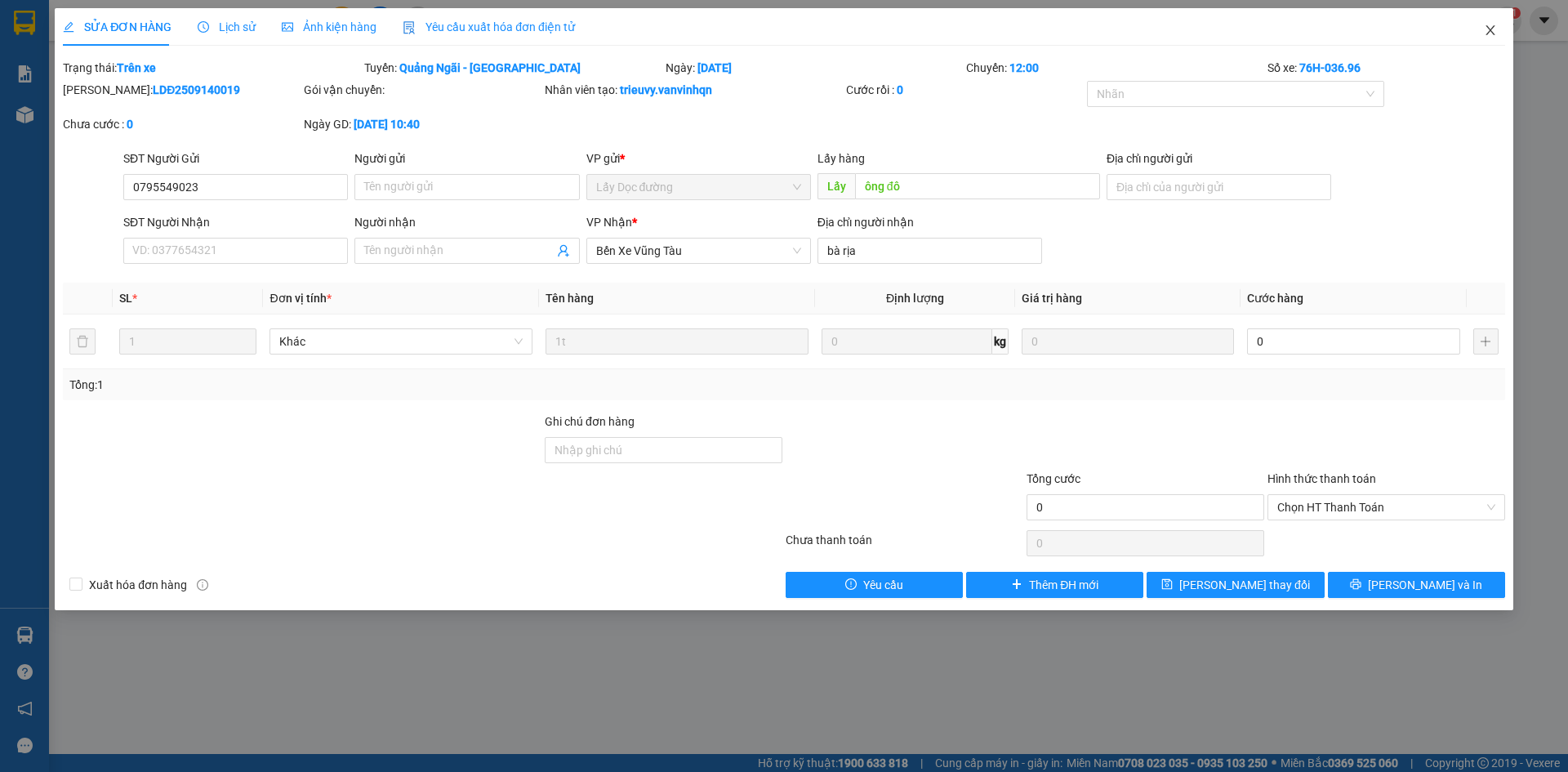
click at [1485, 35] on icon "close" at bounding box center [1490, 30] width 13 height 13
